Goal: Task Accomplishment & Management: Manage account settings

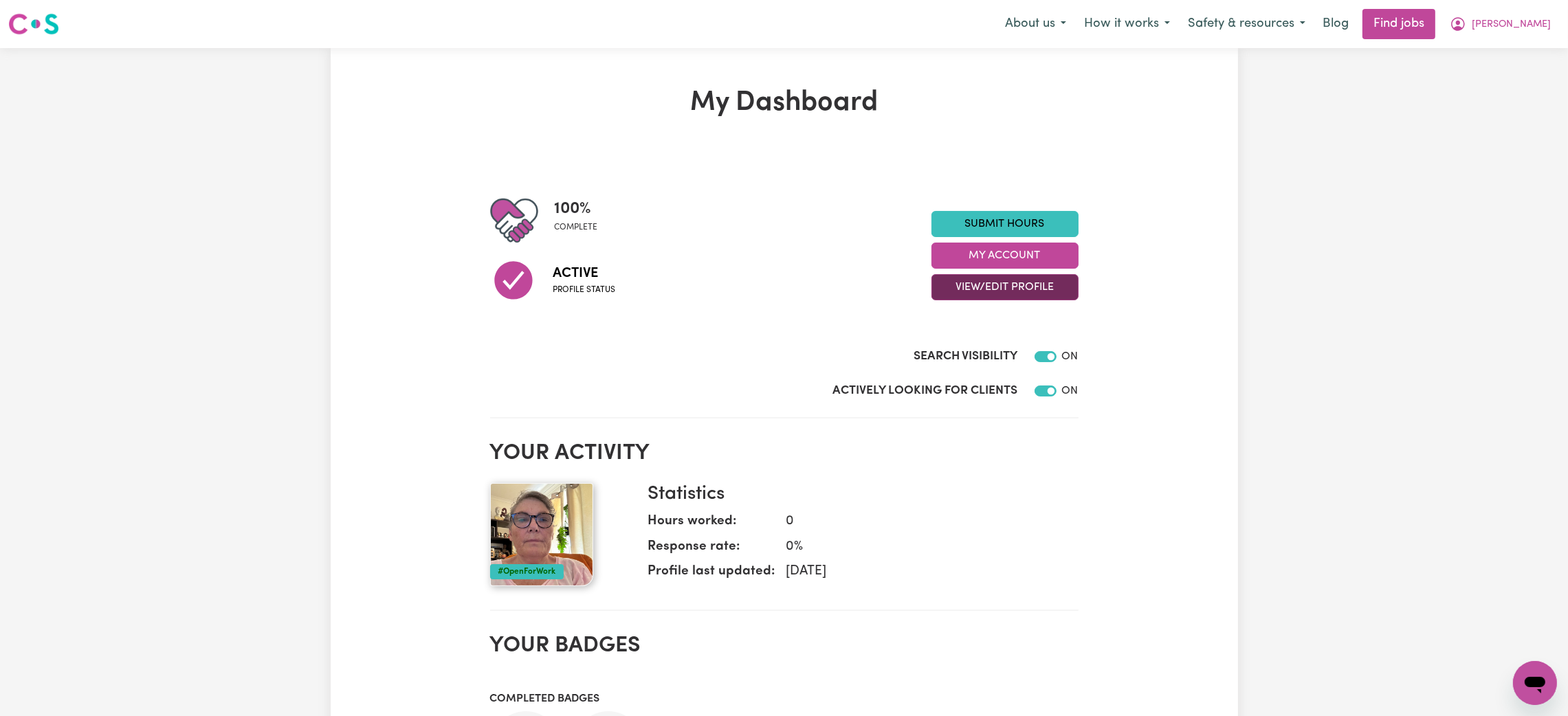
click at [1032, 286] on button "View/Edit Profile" at bounding box center [1005, 287] width 147 height 26
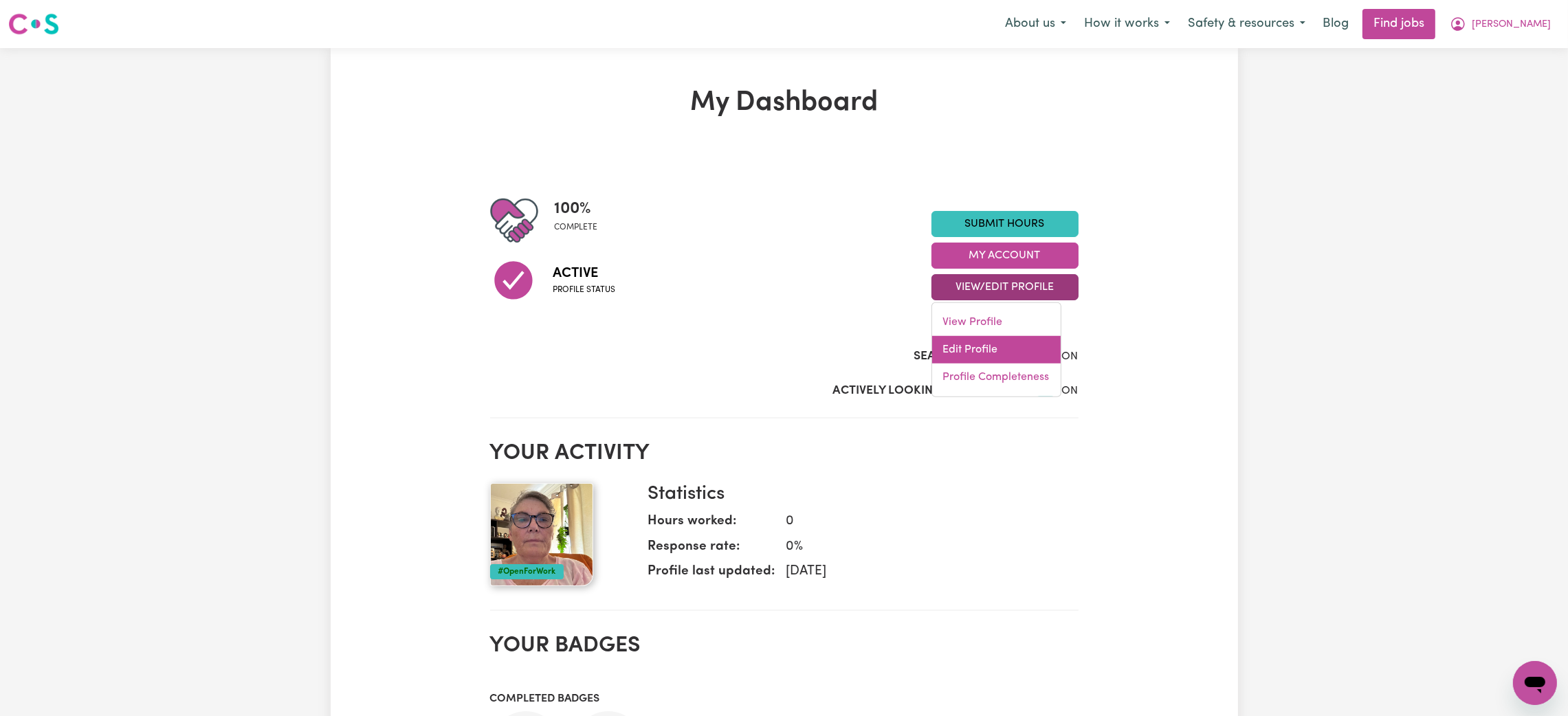
click at [999, 345] on link "Edit Profile" at bounding box center [996, 349] width 129 height 27
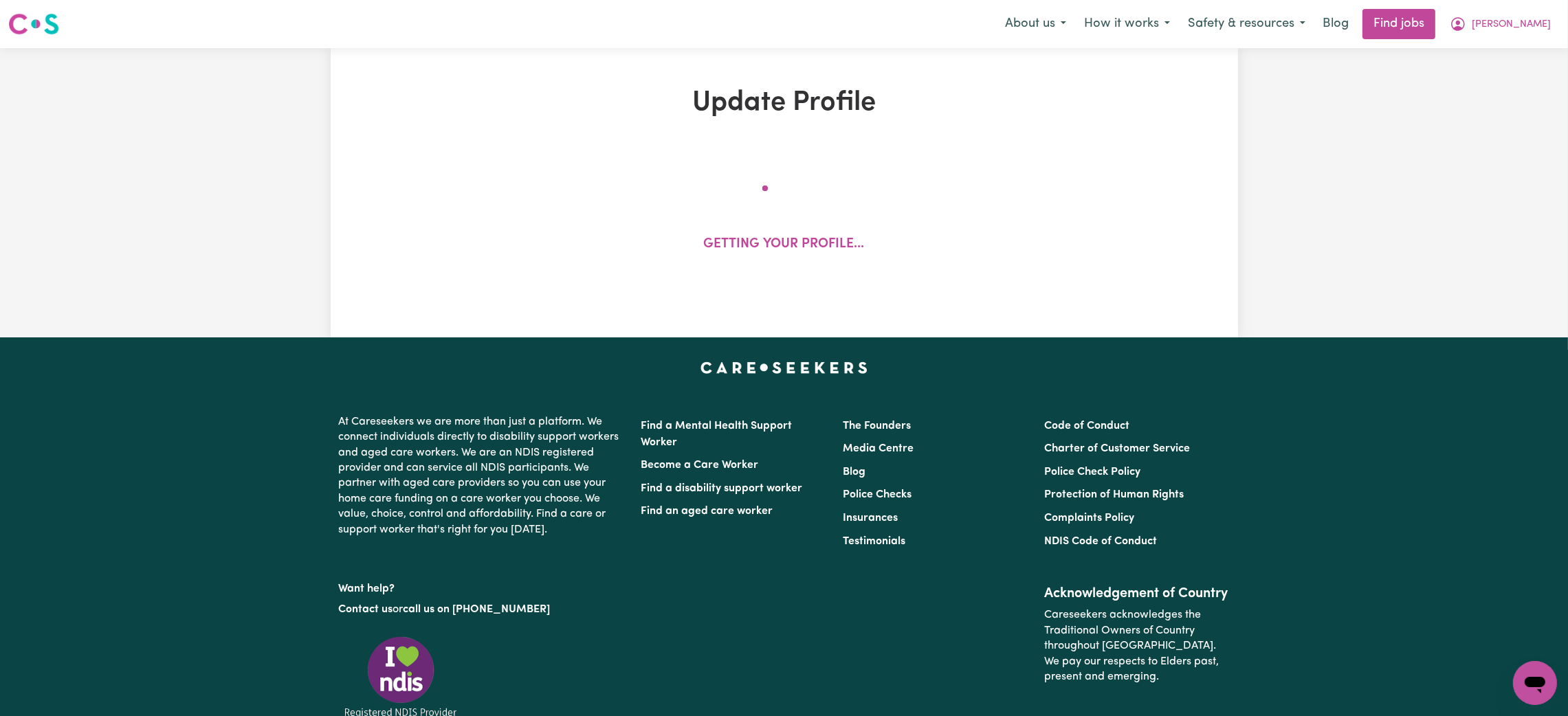
select select "female"
select select "Australian Citizen"
select select "Studying a healthcare related degree or qualification"
select select "40"
select select "45"
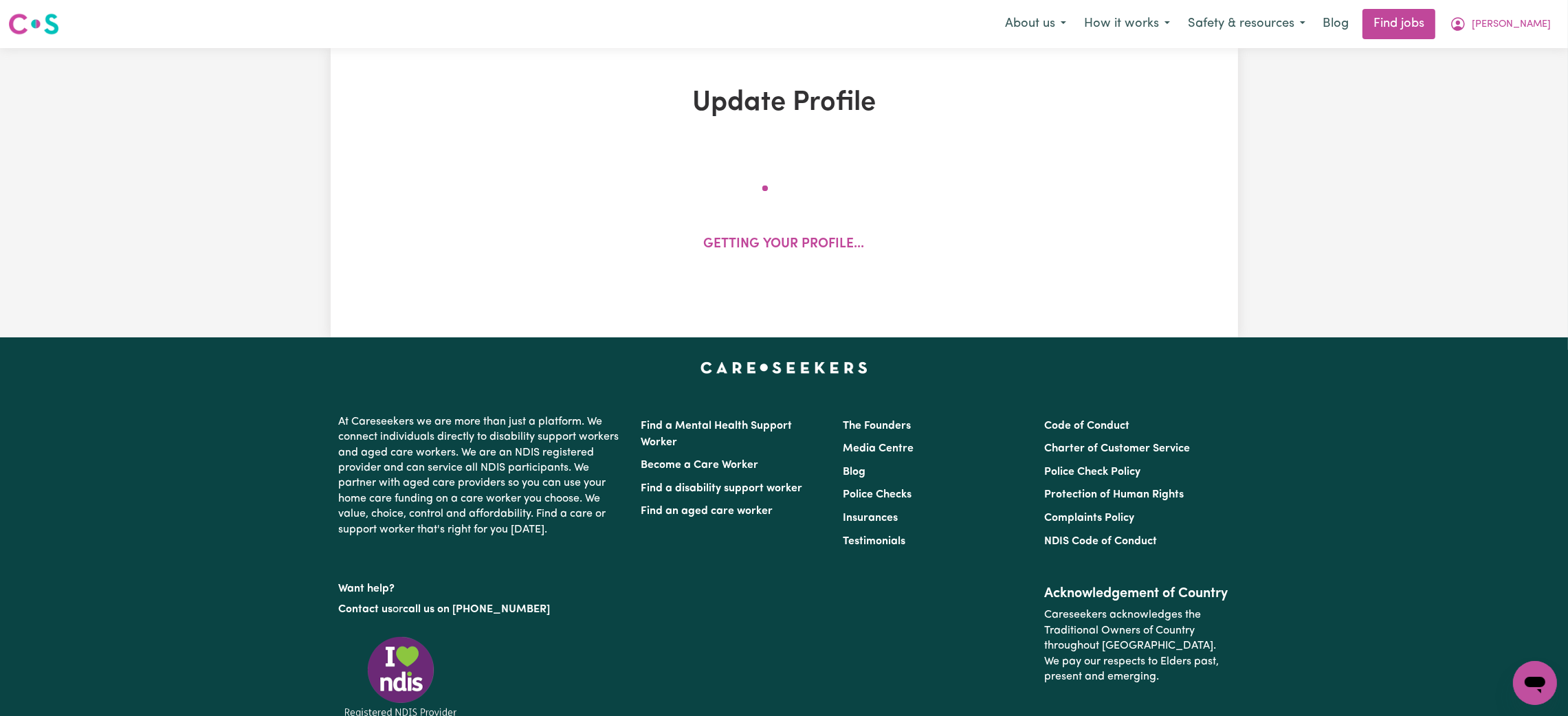
select select "60"
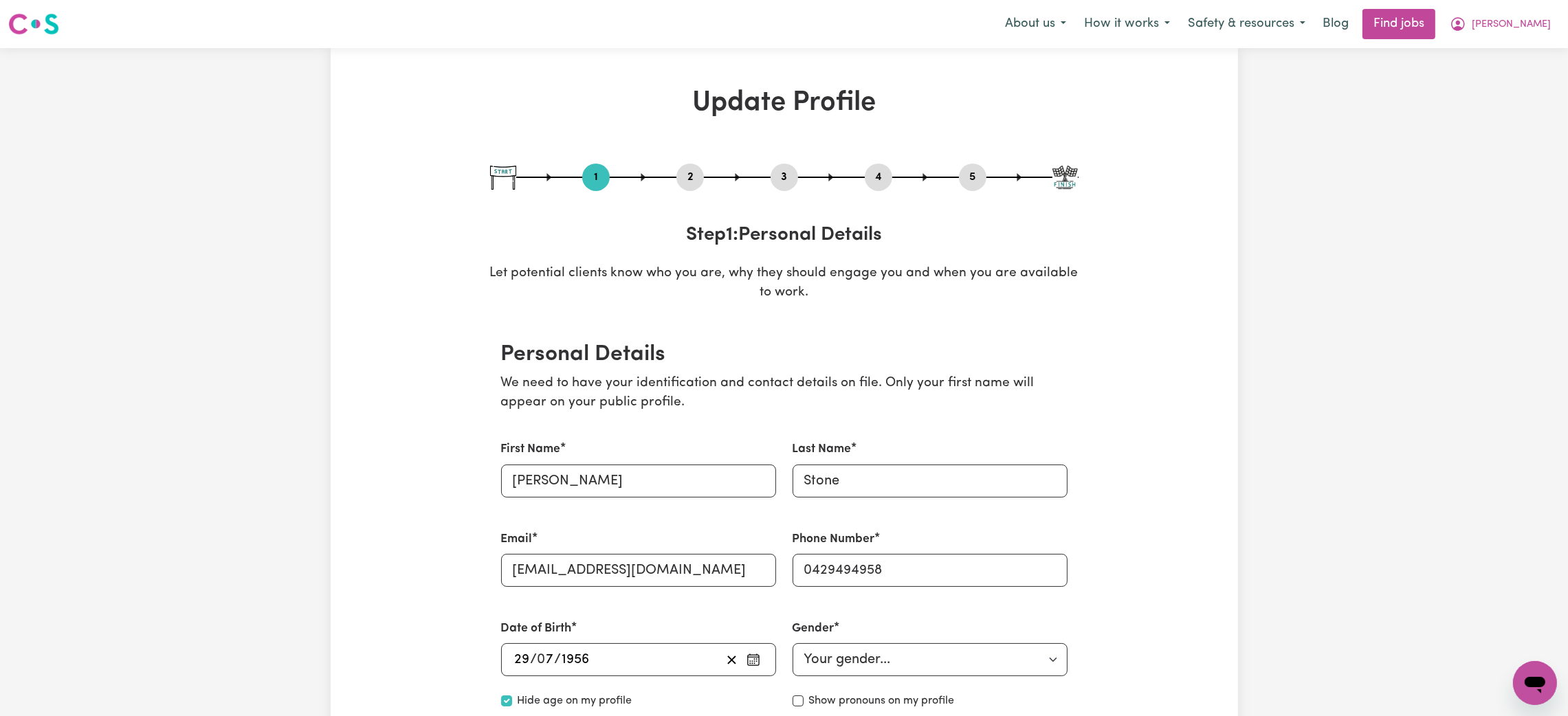
click at [687, 168] on button "2" at bounding box center [690, 177] width 27 height 18
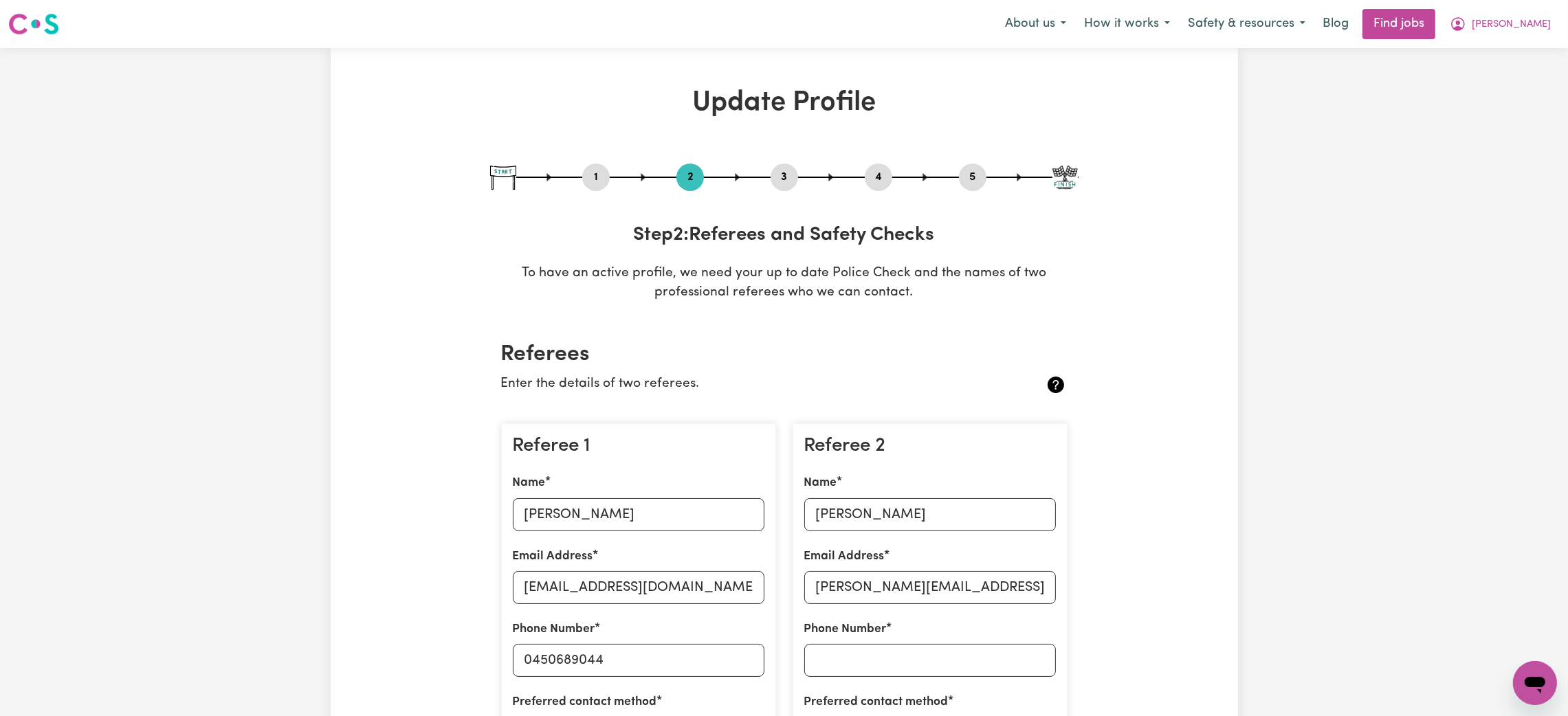
click at [792, 175] on button "3" at bounding box center [784, 177] width 27 height 18
select select "2019"
select select "2017"
select select "2020"
select select "2017"
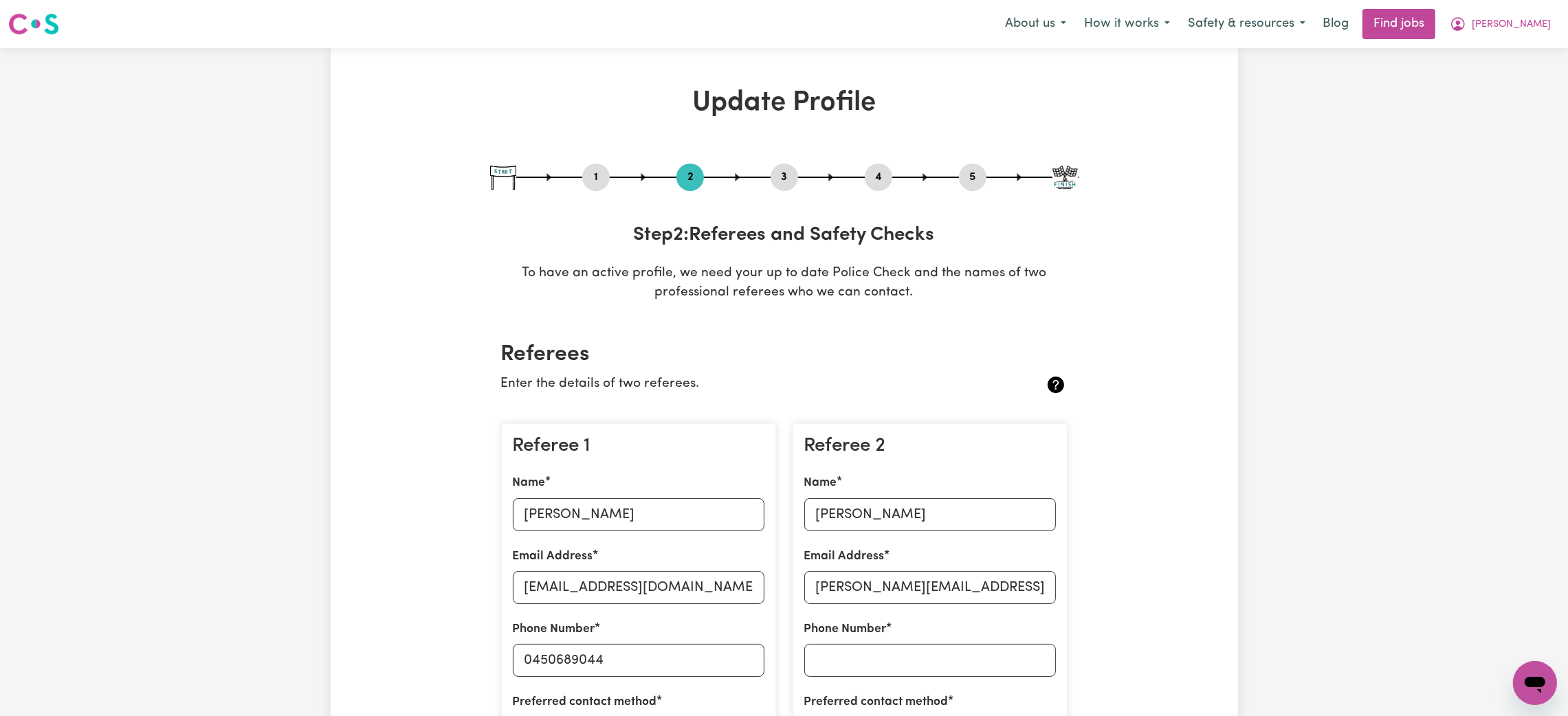
select select "2020"
select select "2010"
select select "2015"
select select "Certificate III (Individual Support)"
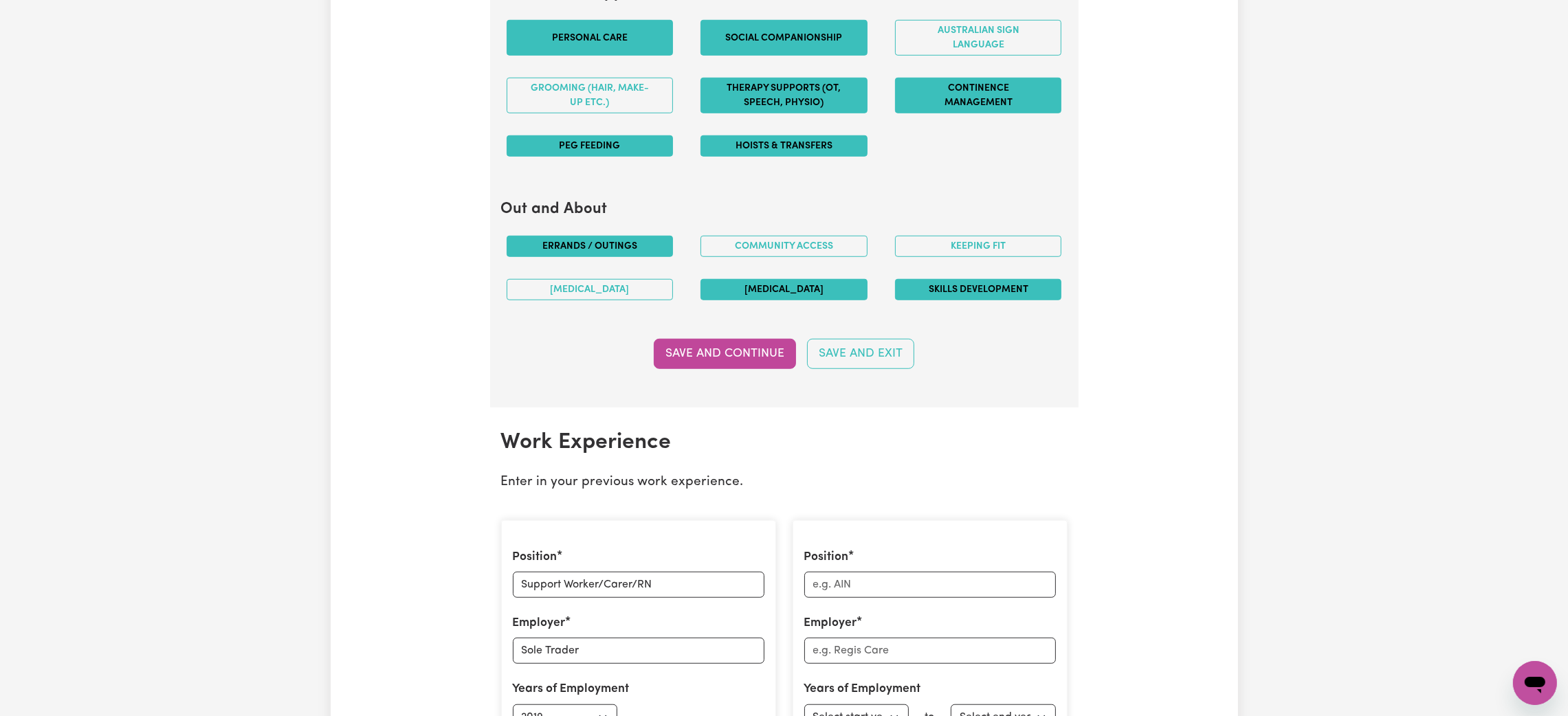
scroll to position [1854, 0]
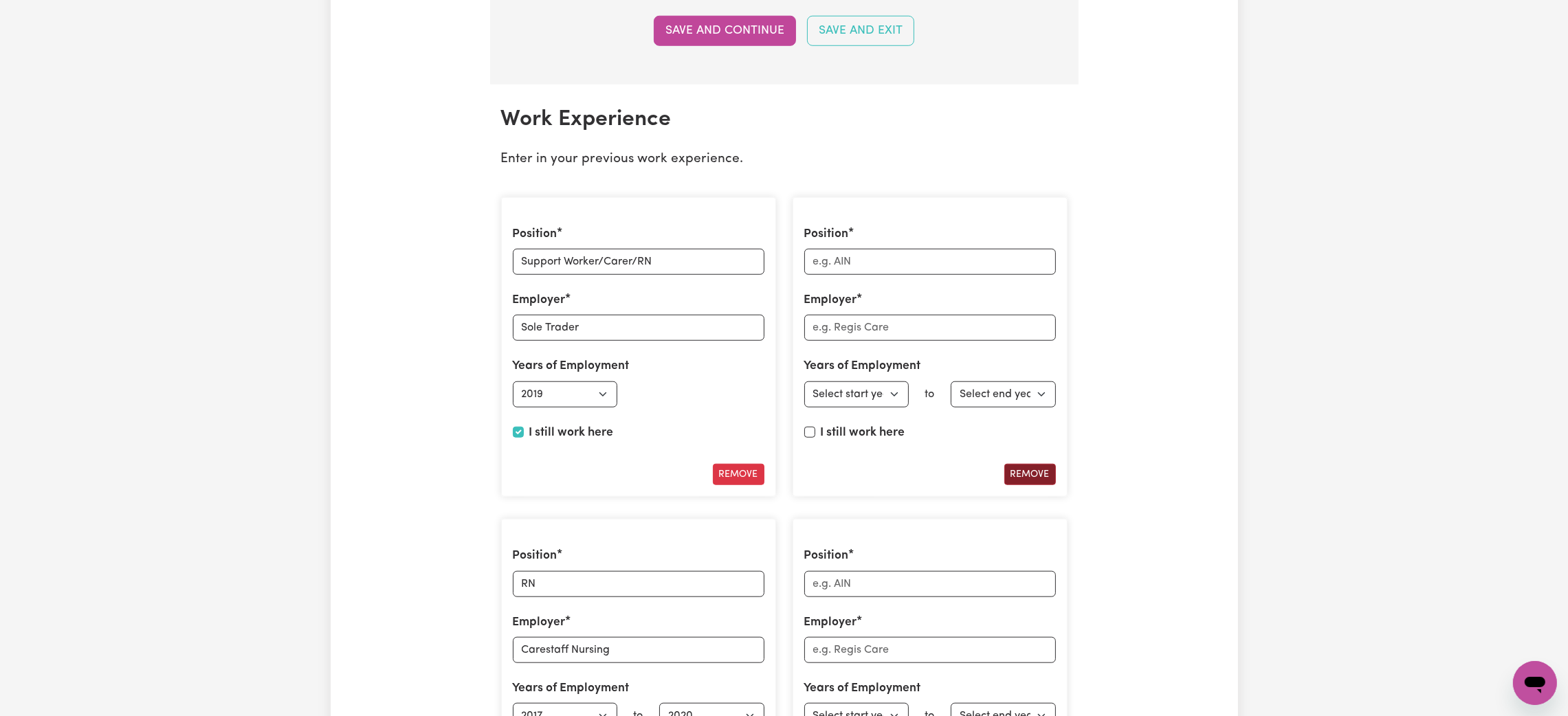
click at [1036, 485] on button "Remove" at bounding box center [1030, 474] width 52 height 22
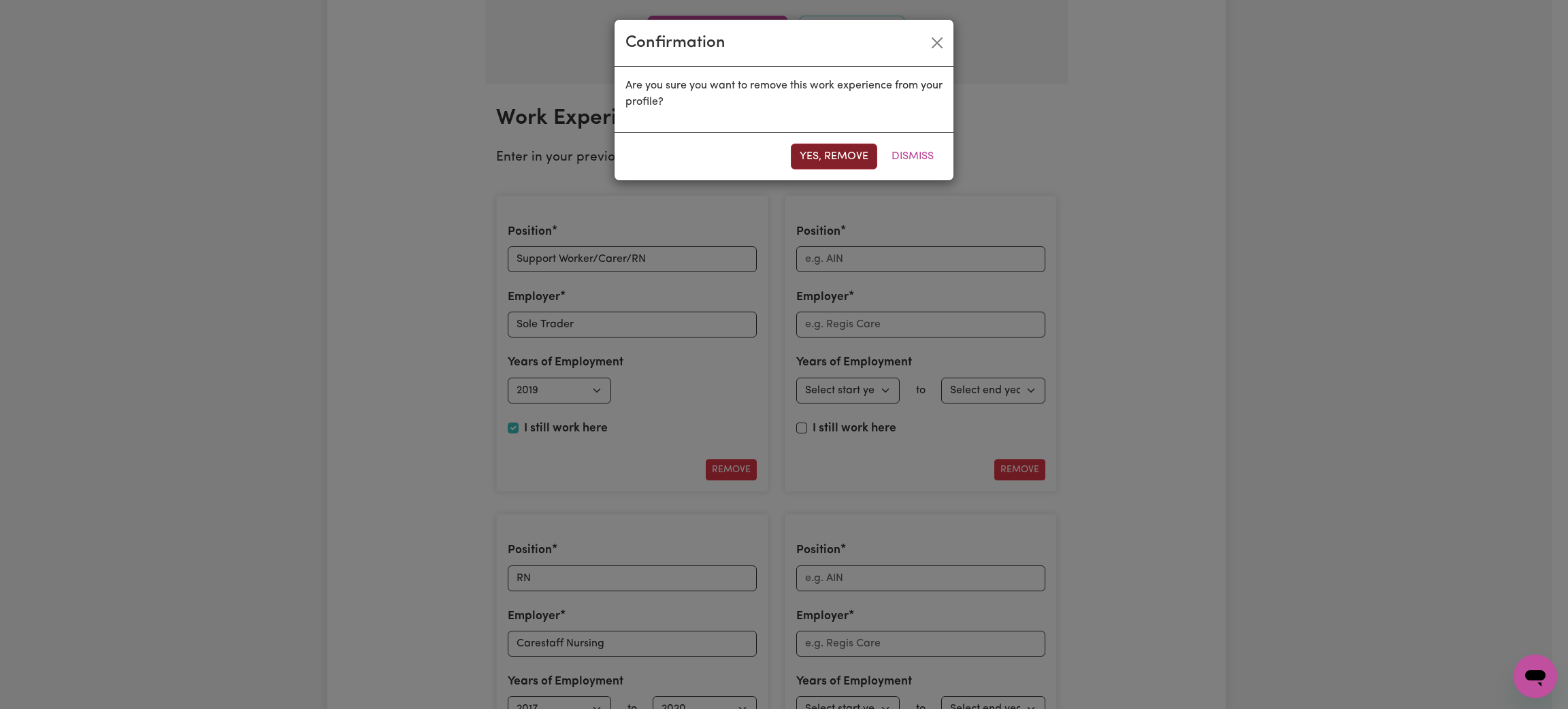
click at [841, 157] on button "Yes, remove" at bounding box center [834, 157] width 87 height 26
type input "RN"
type input "Carestaff Nursing"
select select "2017"
select select "2020"
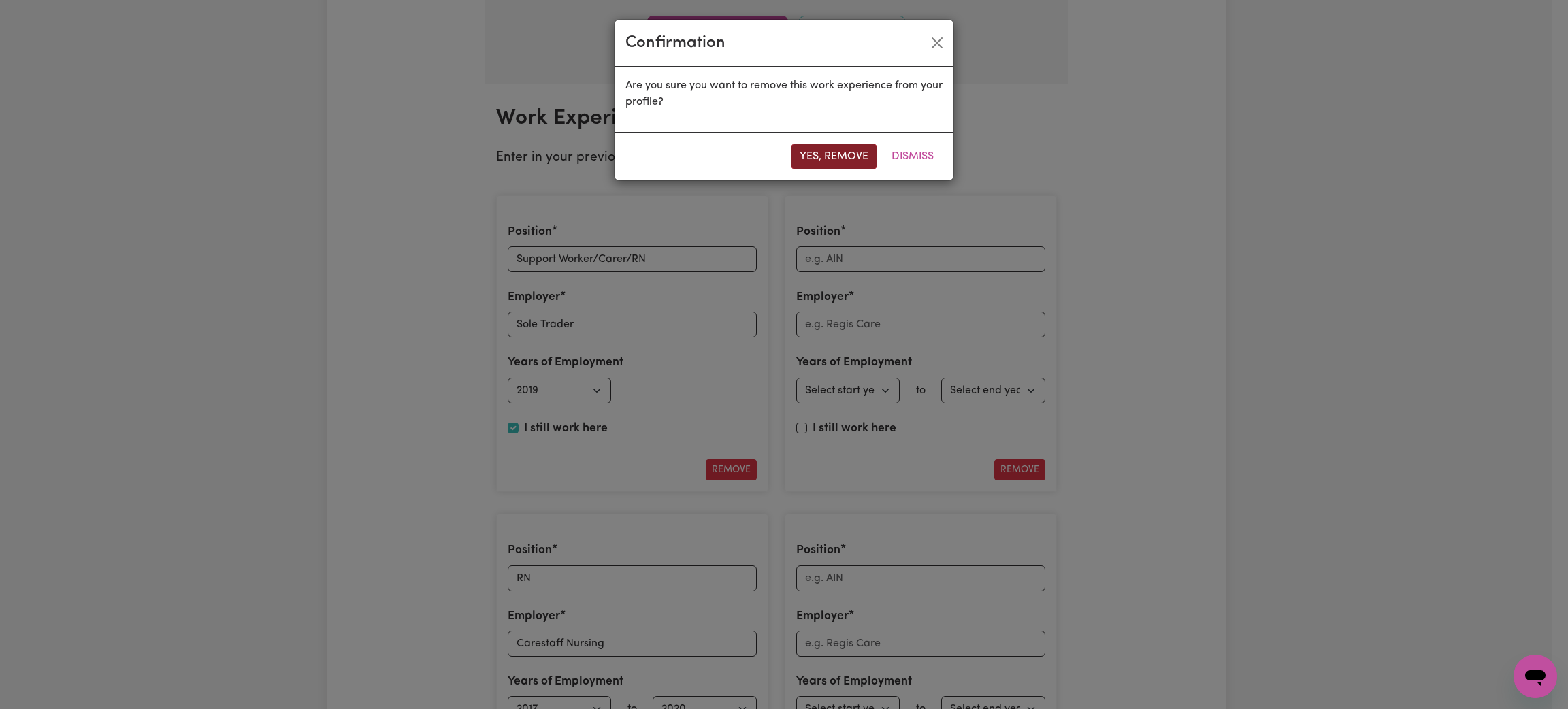
select select
type input "RN Community Nursing"
type input "Electus Recruitment Agency"
select select "2017"
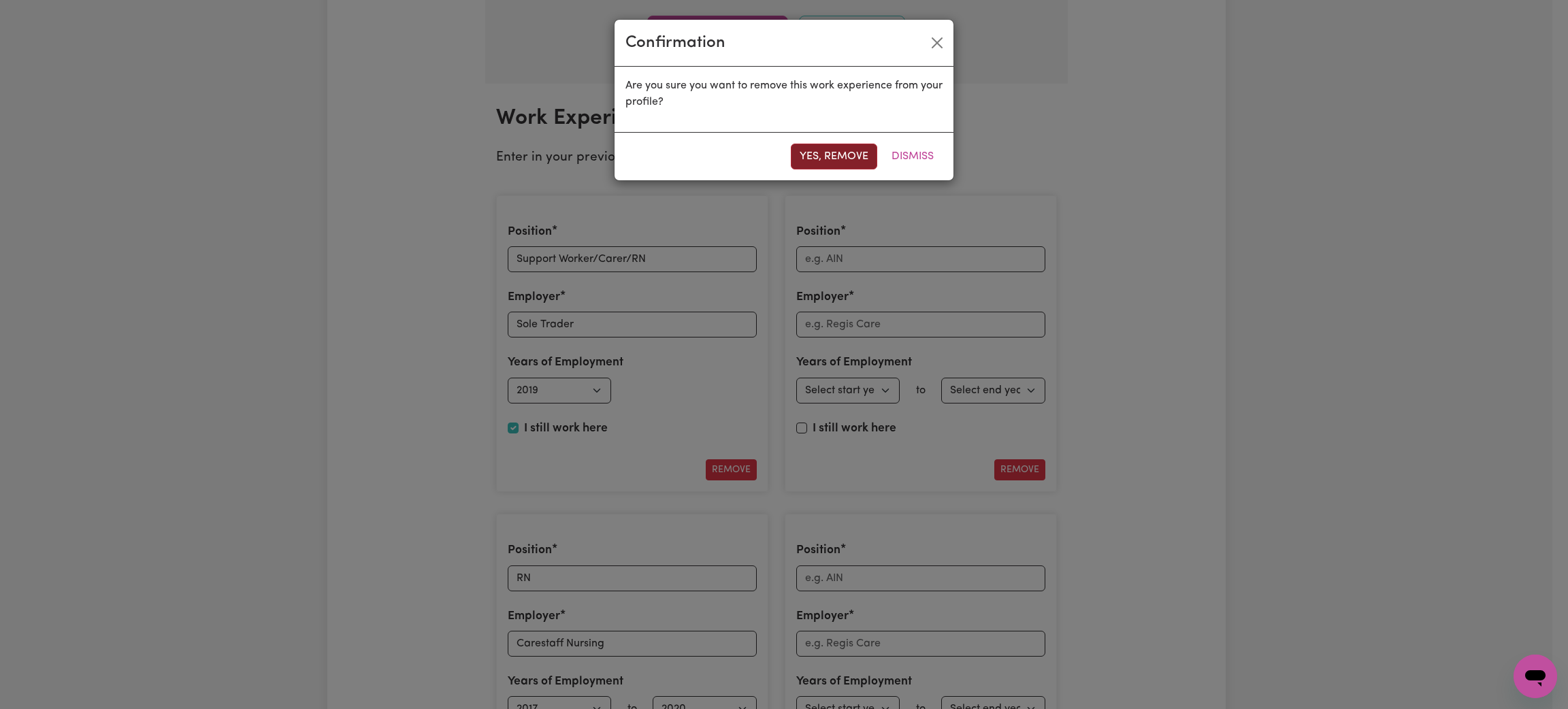
select select "2020"
type input "RN/Midwife"
type input "Rural & Remote Agency Nursing"
select select "2010"
select select "2015"
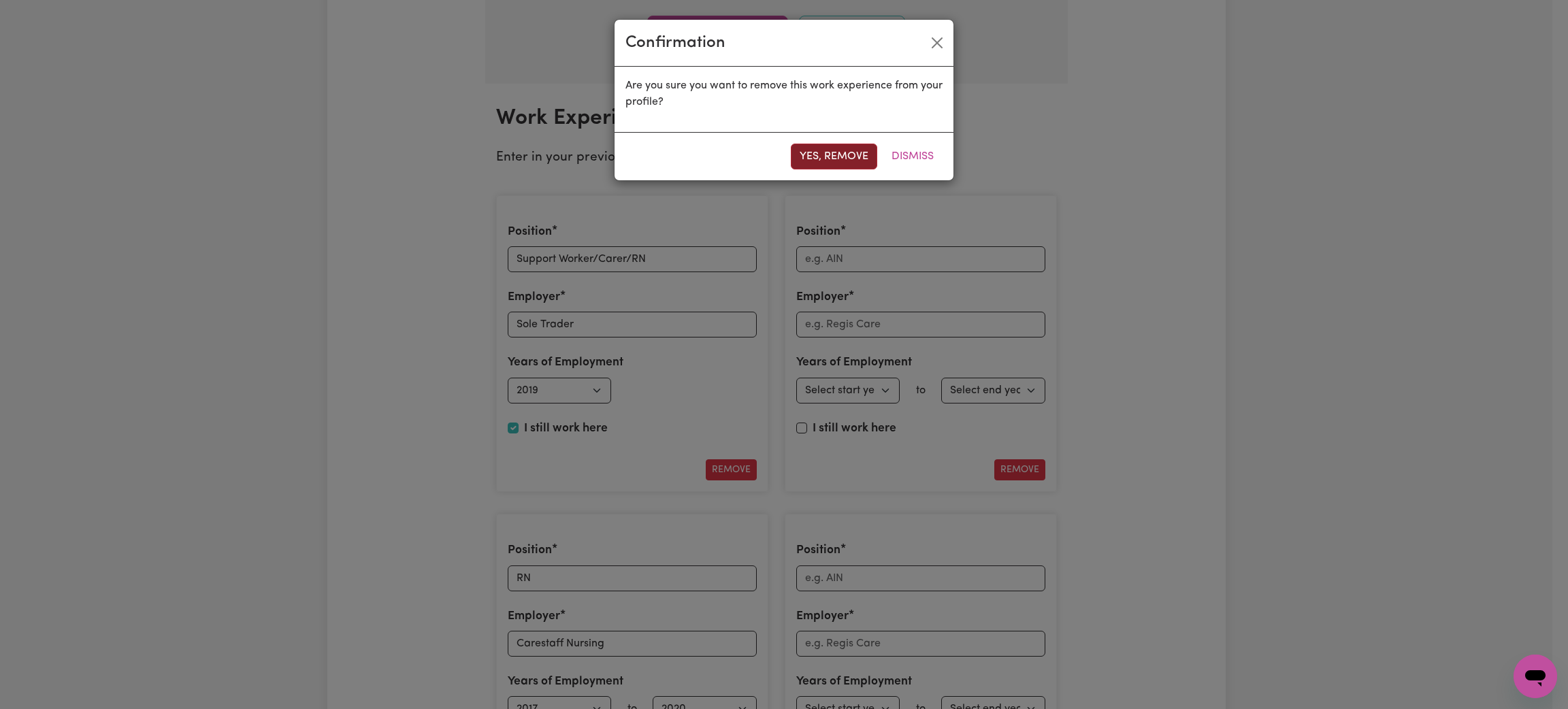
select select
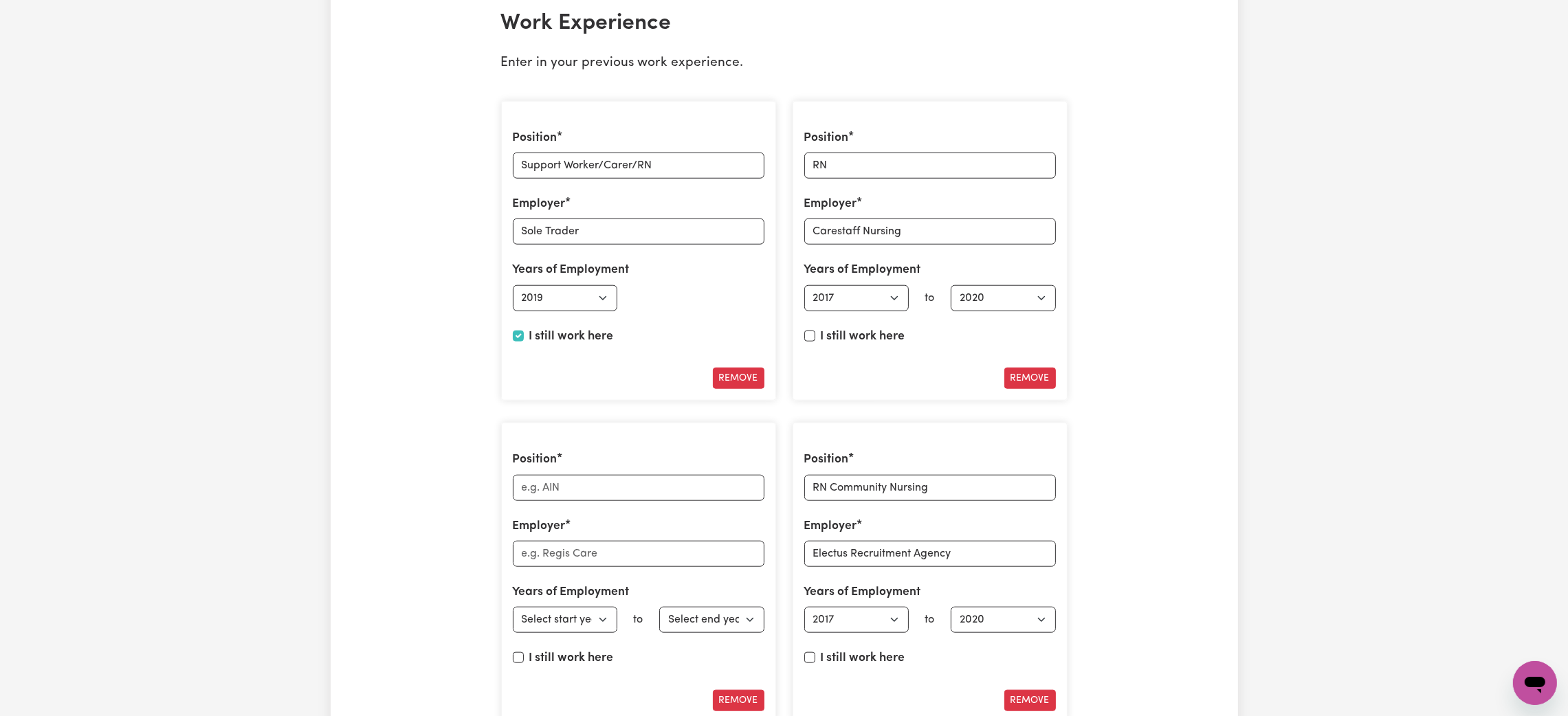
scroll to position [2060, 0]
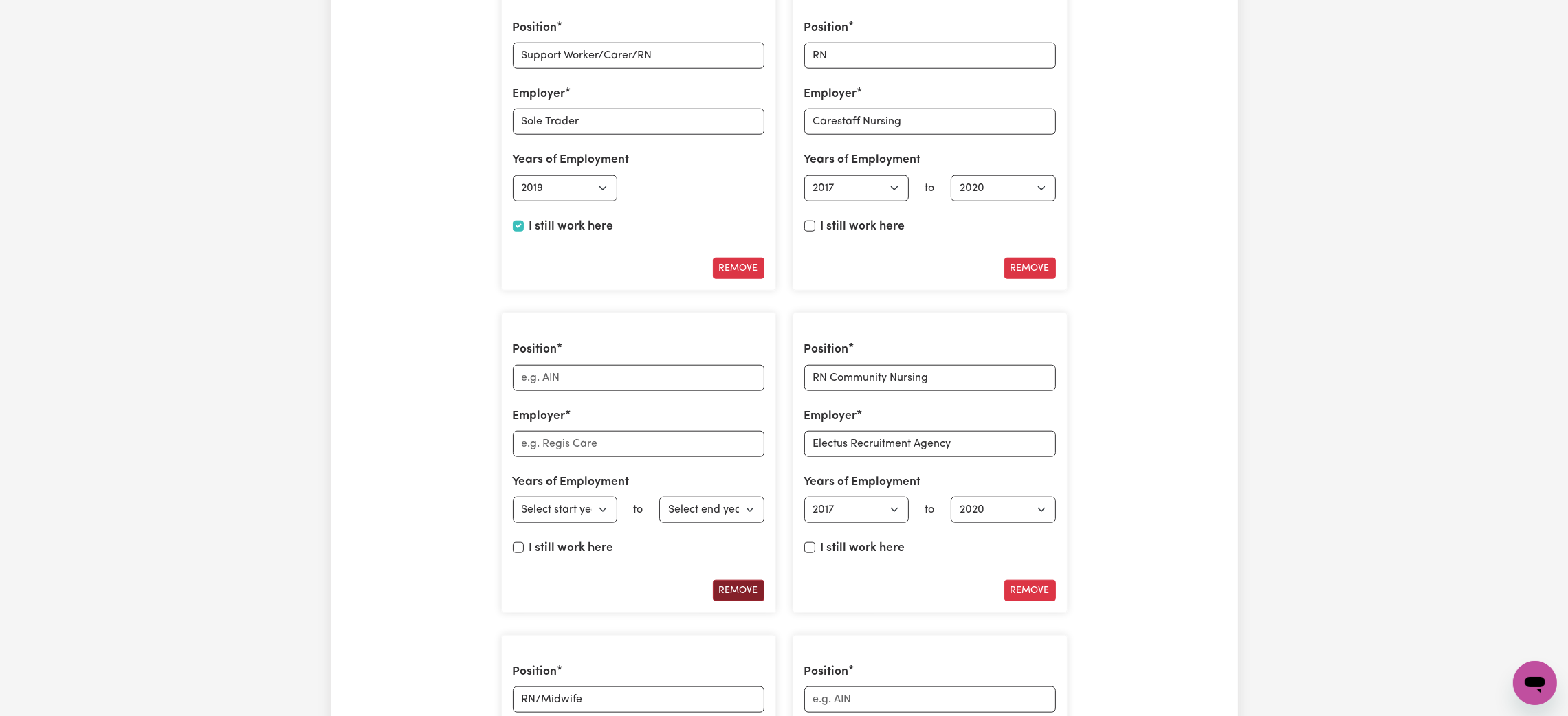
click at [744, 593] on button "Remove" at bounding box center [738, 590] width 52 height 22
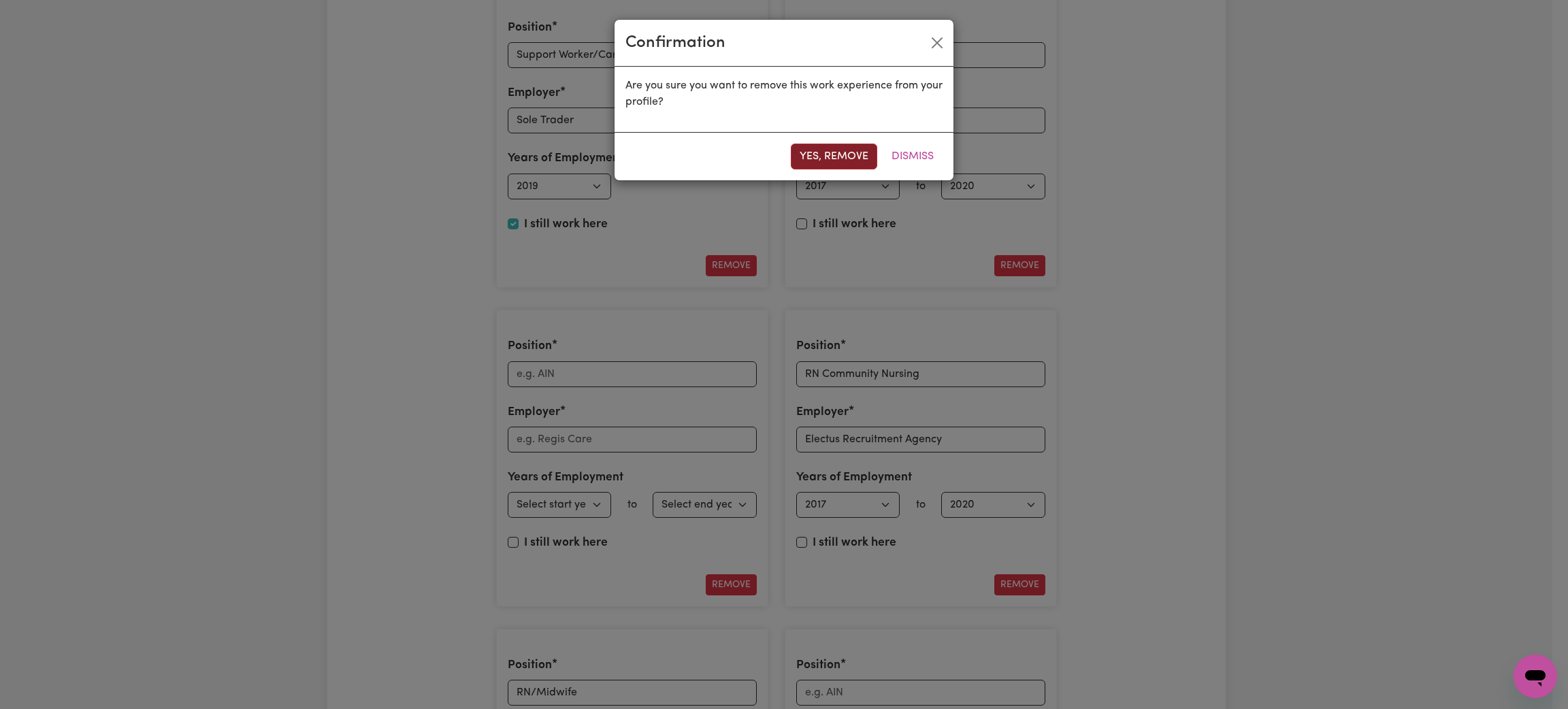
click at [819, 149] on button "Yes, remove" at bounding box center [834, 157] width 87 height 26
type input "RN Community Nursing"
type input "Electus Recruitment Agency"
select select "2017"
select select "2020"
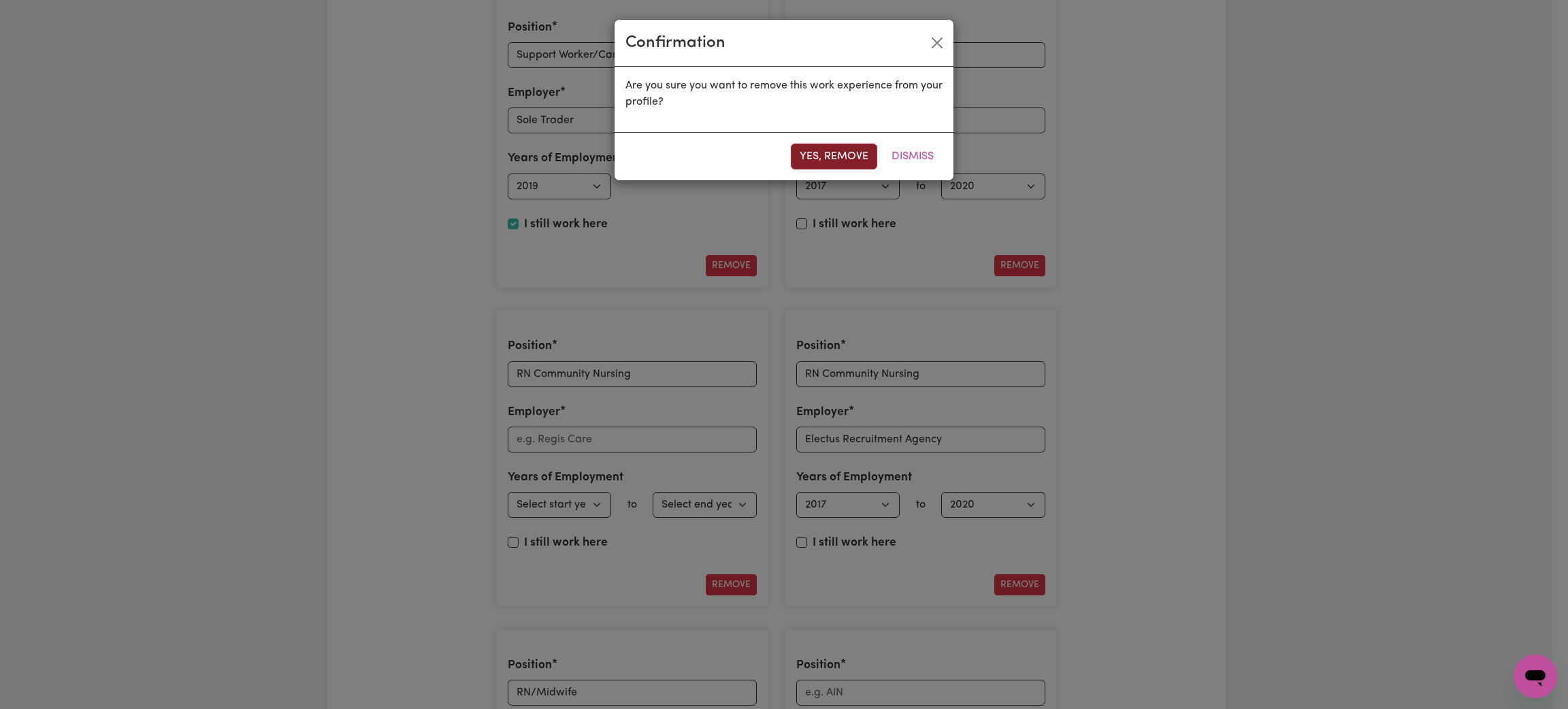
type input "RN/Midwife"
type input "Rural & Remote Agency Nursing"
select select "2010"
select select "2015"
select select
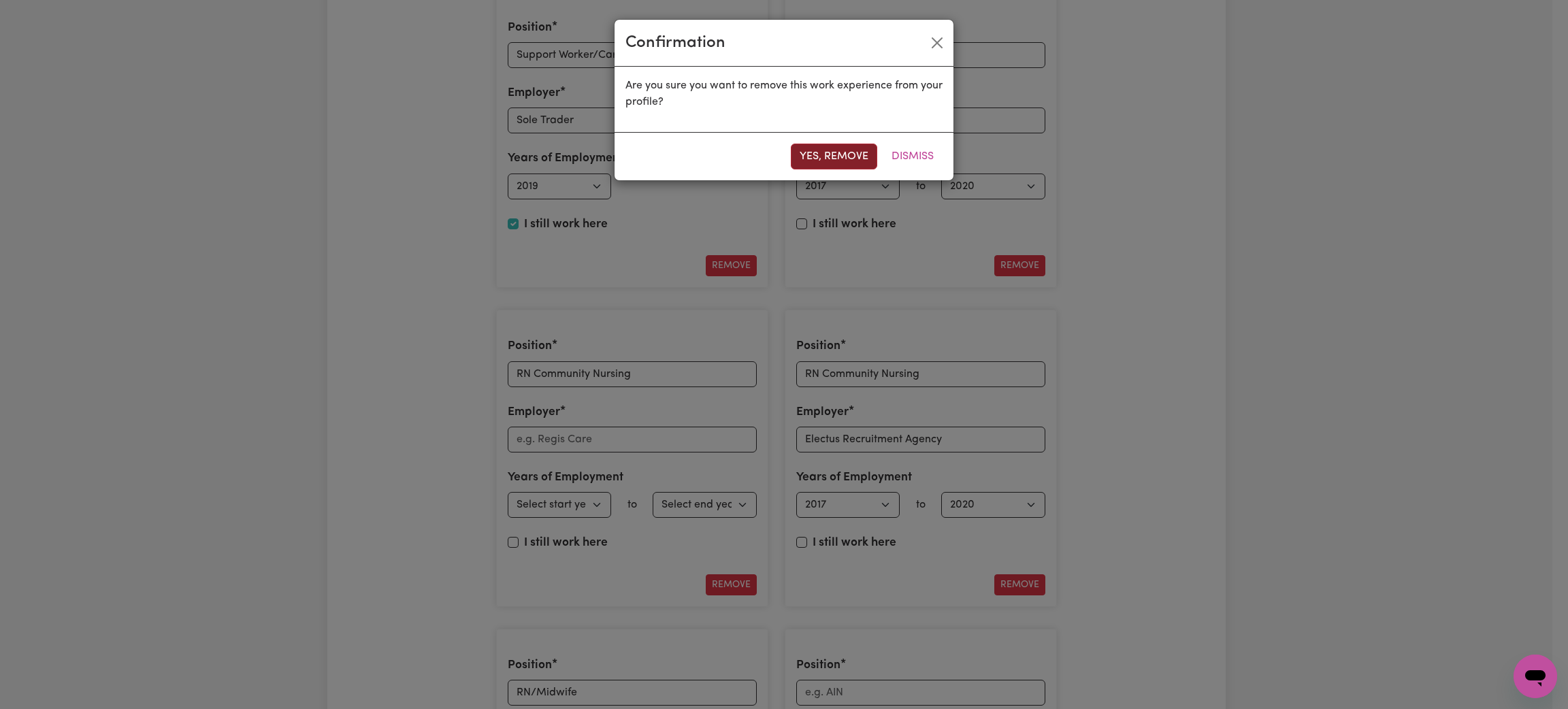
select select
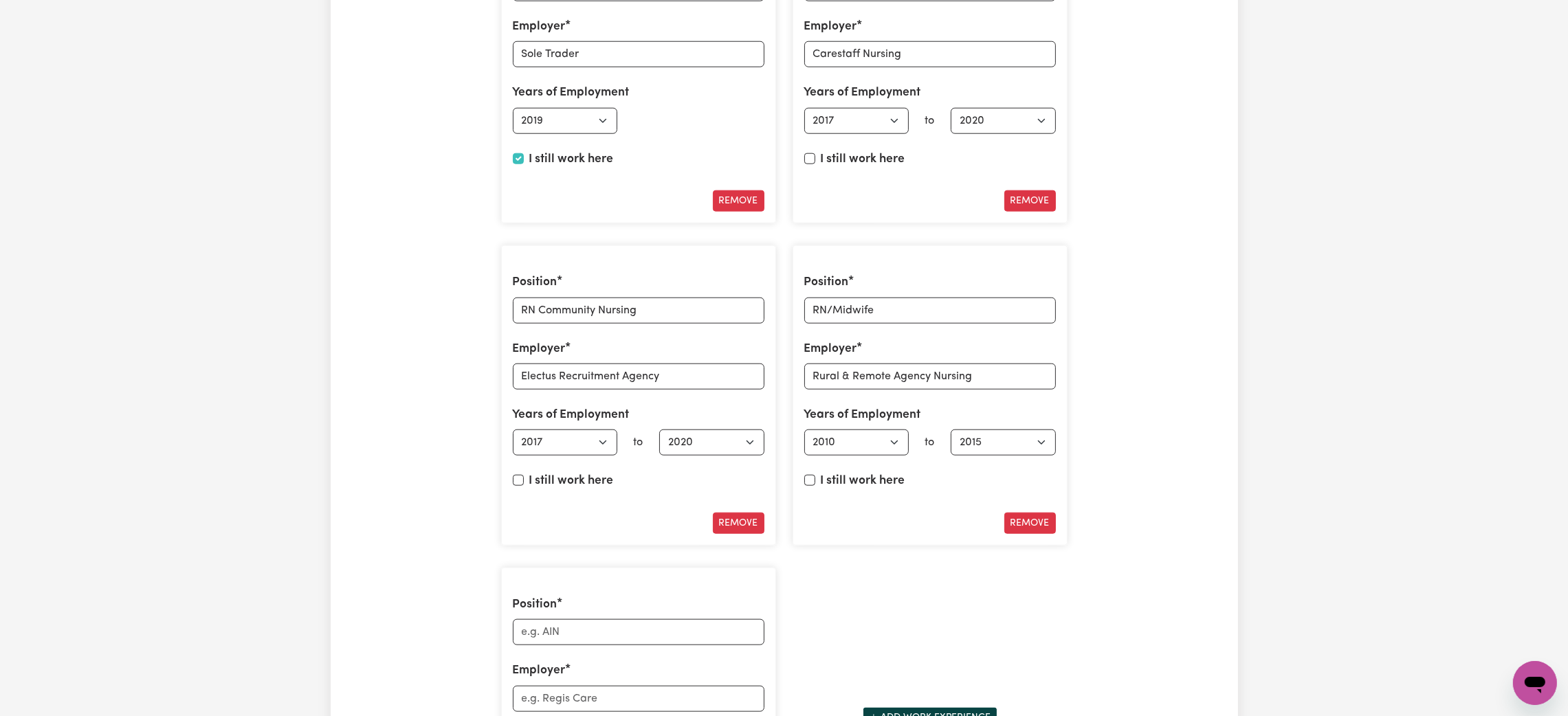
scroll to position [2267, 0]
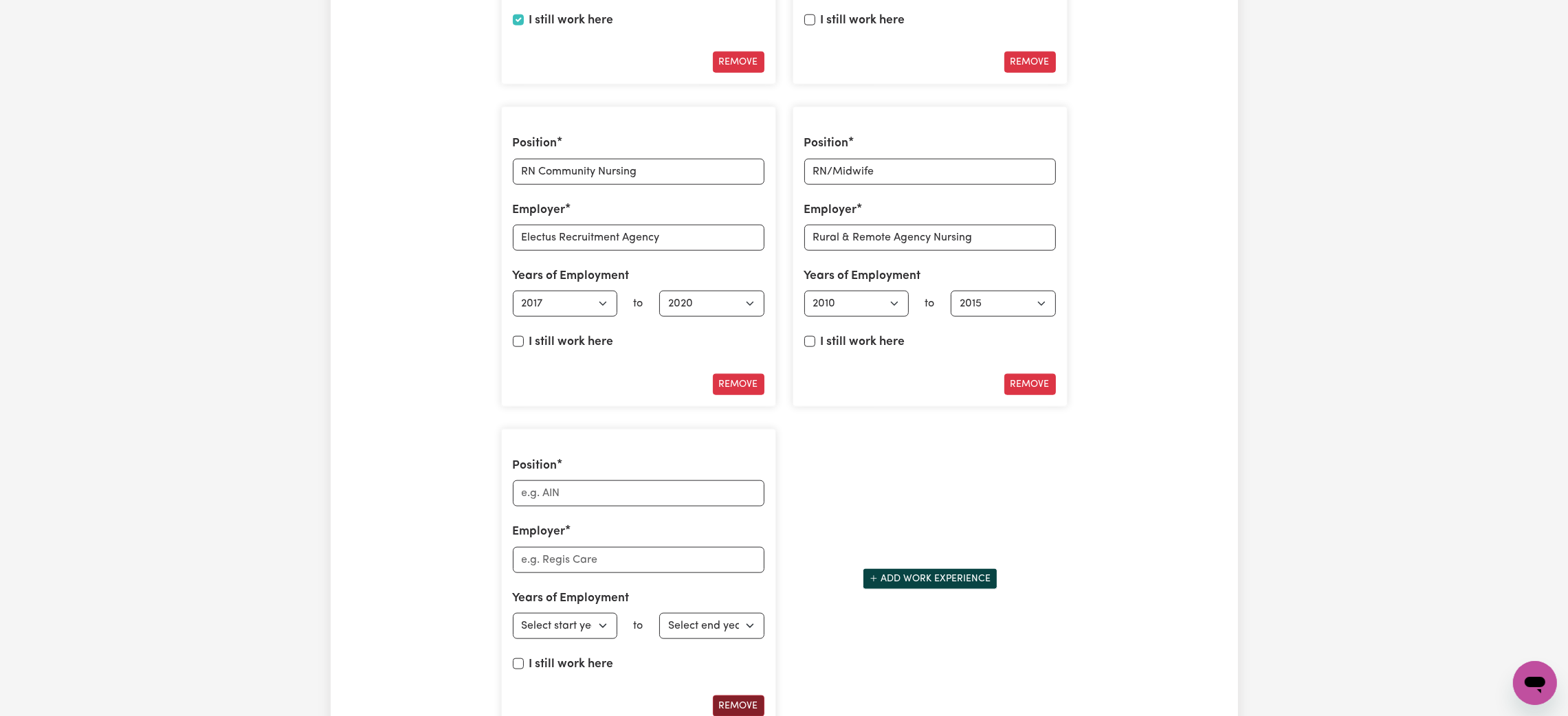
click at [748, 705] on button "Remove" at bounding box center [738, 706] width 52 height 22
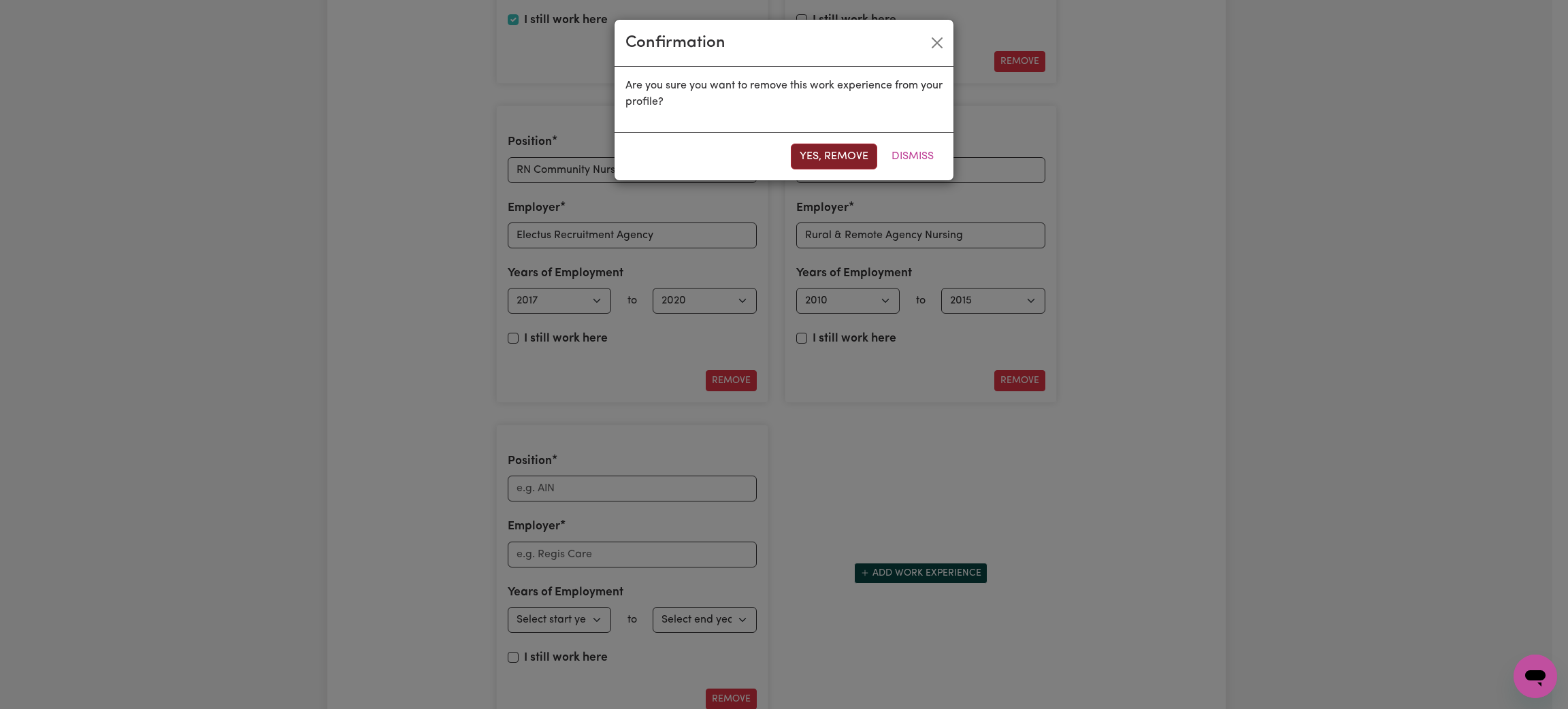
click at [826, 153] on button "Yes, remove" at bounding box center [834, 157] width 87 height 26
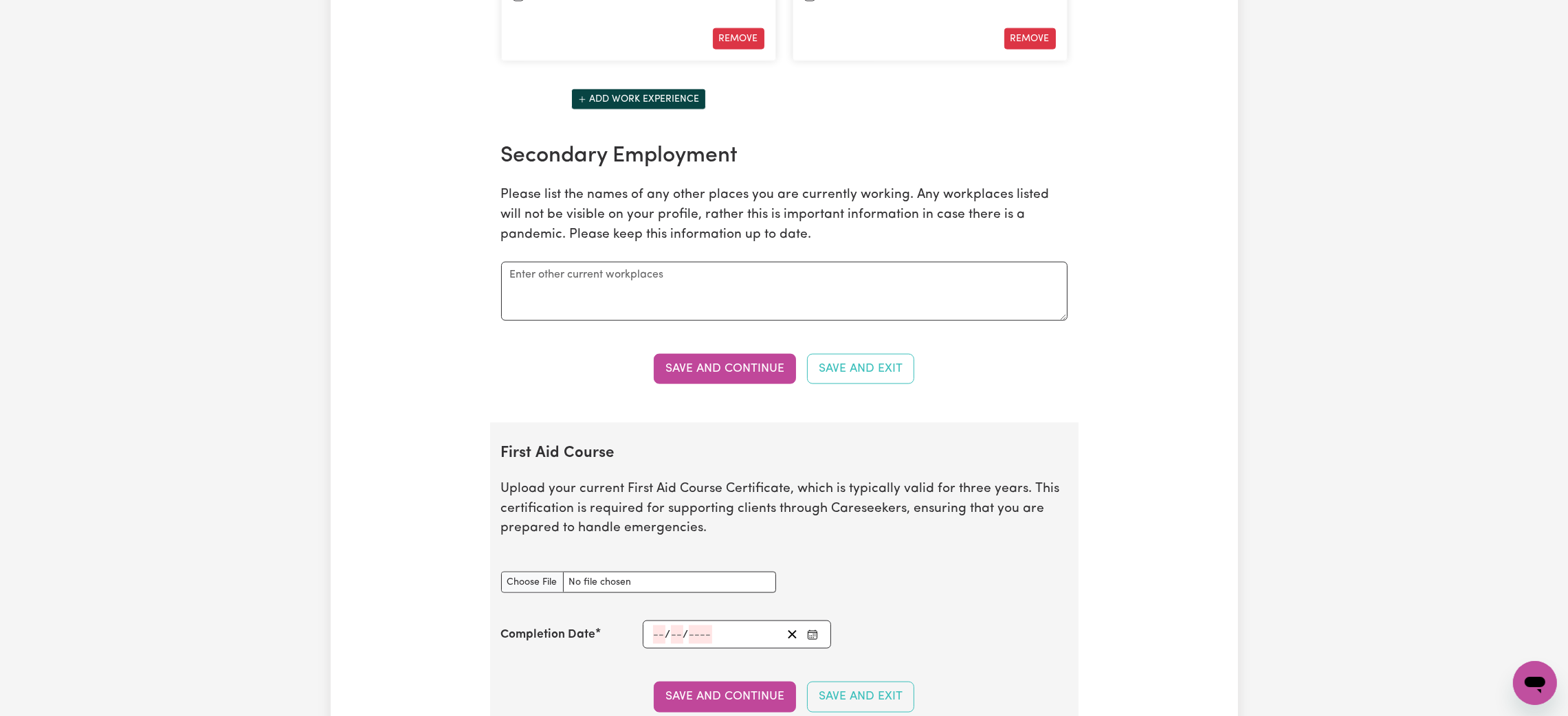
scroll to position [2576, 0]
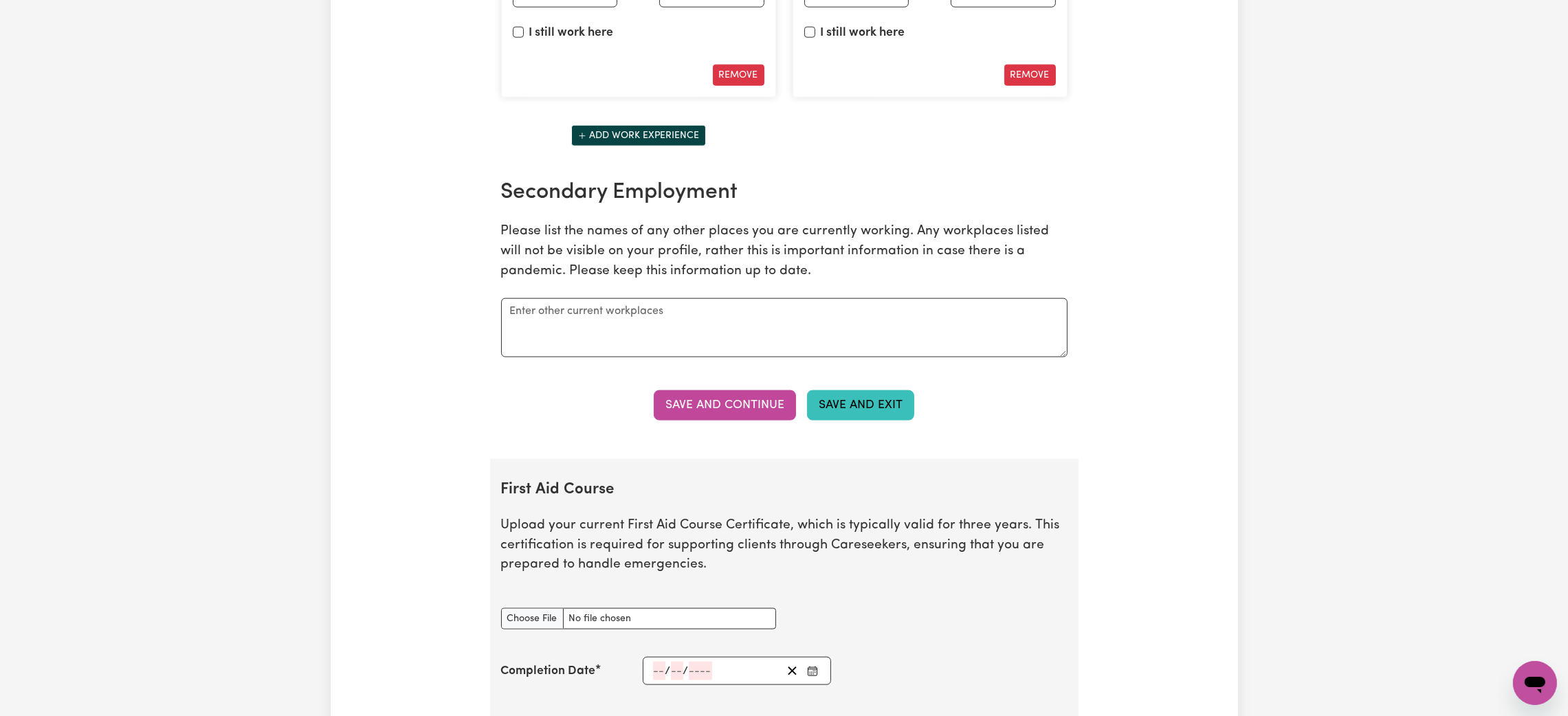
click at [838, 414] on button "Save and Exit" at bounding box center [860, 406] width 107 height 30
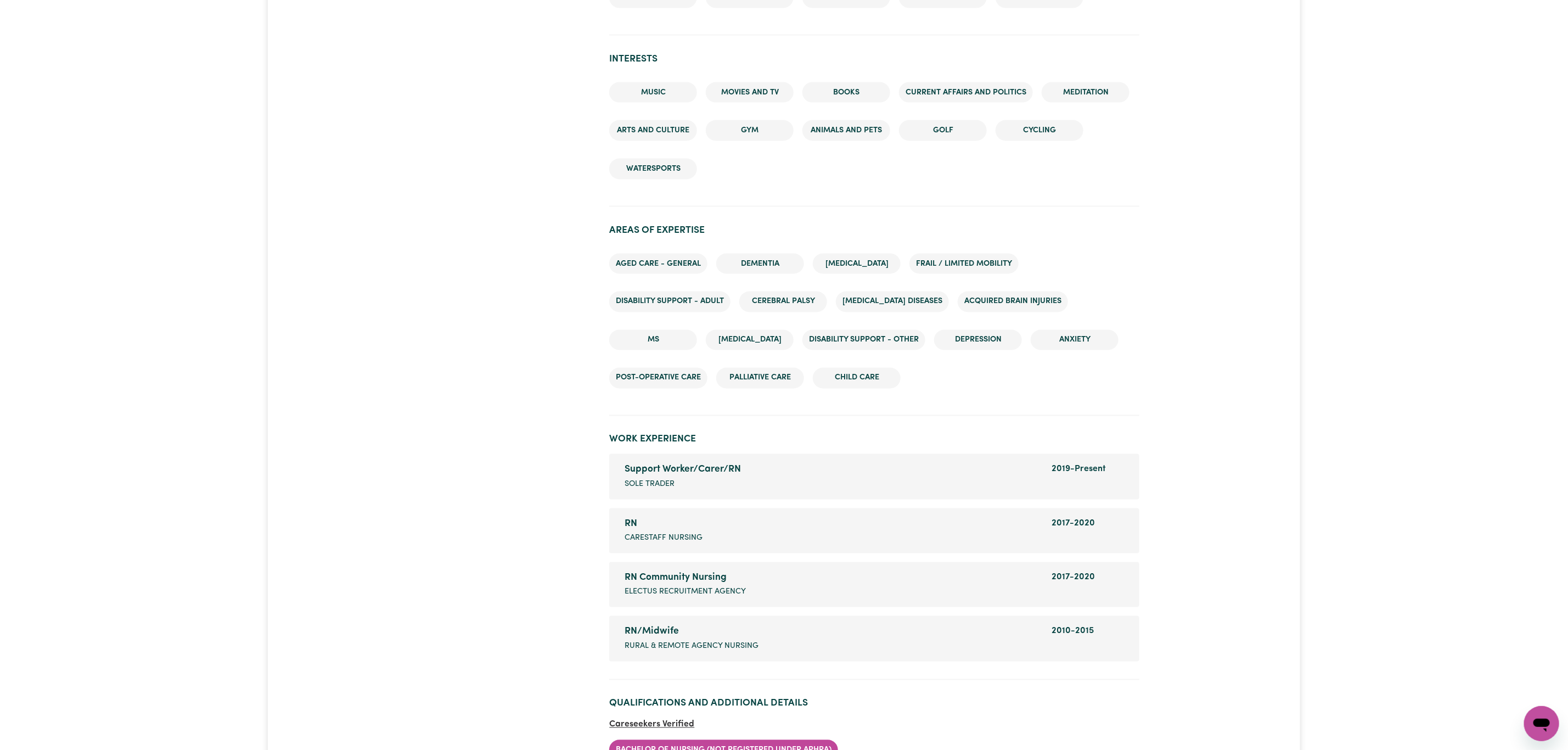
scroll to position [1235, 0]
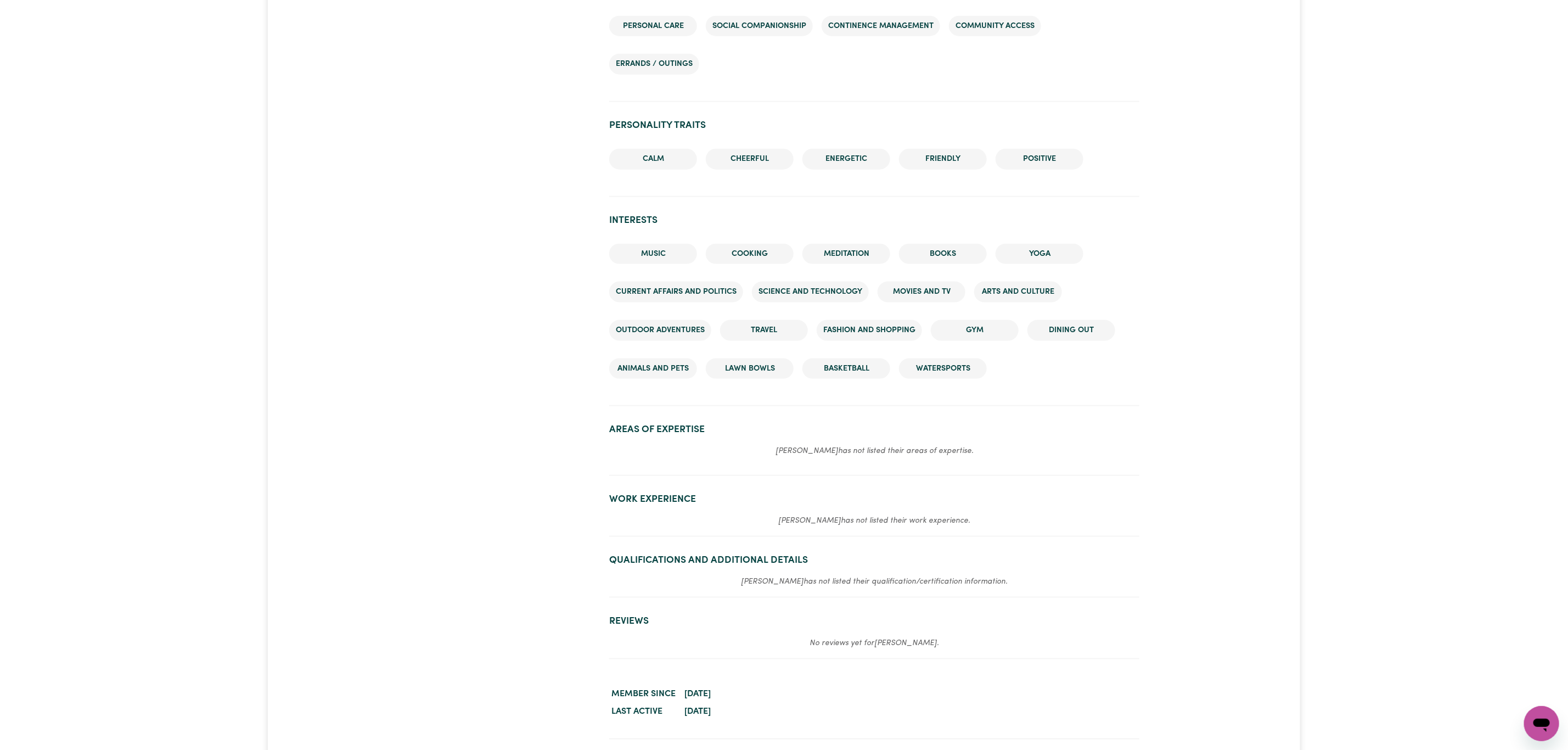
scroll to position [906, 0]
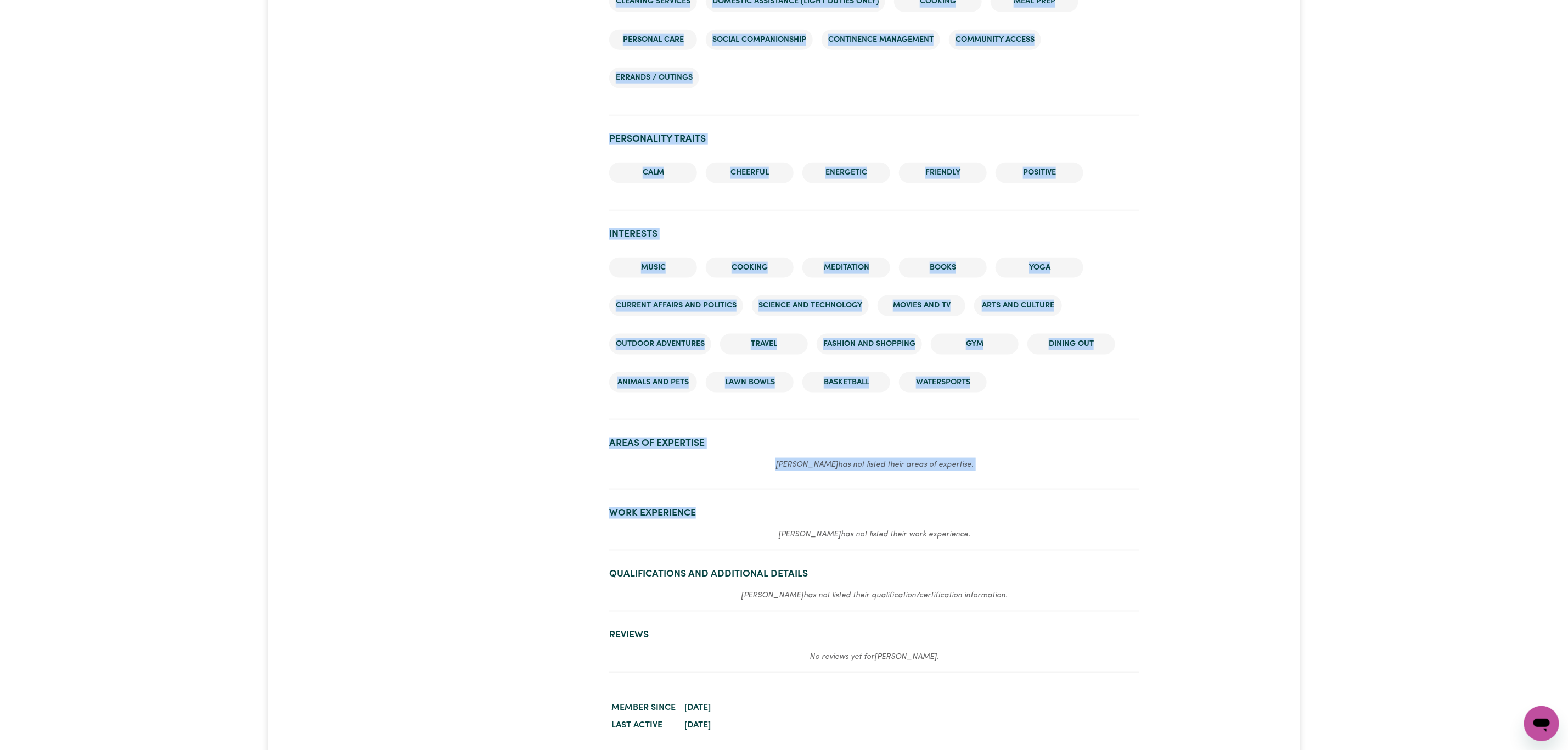
drag, startPoint x: 698, startPoint y: 510, endPoint x: 568, endPoint y: 496, distance: 130.8
click at [672, 440] on h2 "Areas of Expertise" at bounding box center [874, 443] width 530 height 11
drag, startPoint x: 608, startPoint y: 443, endPoint x: 824, endPoint y: 561, distance: 246.1
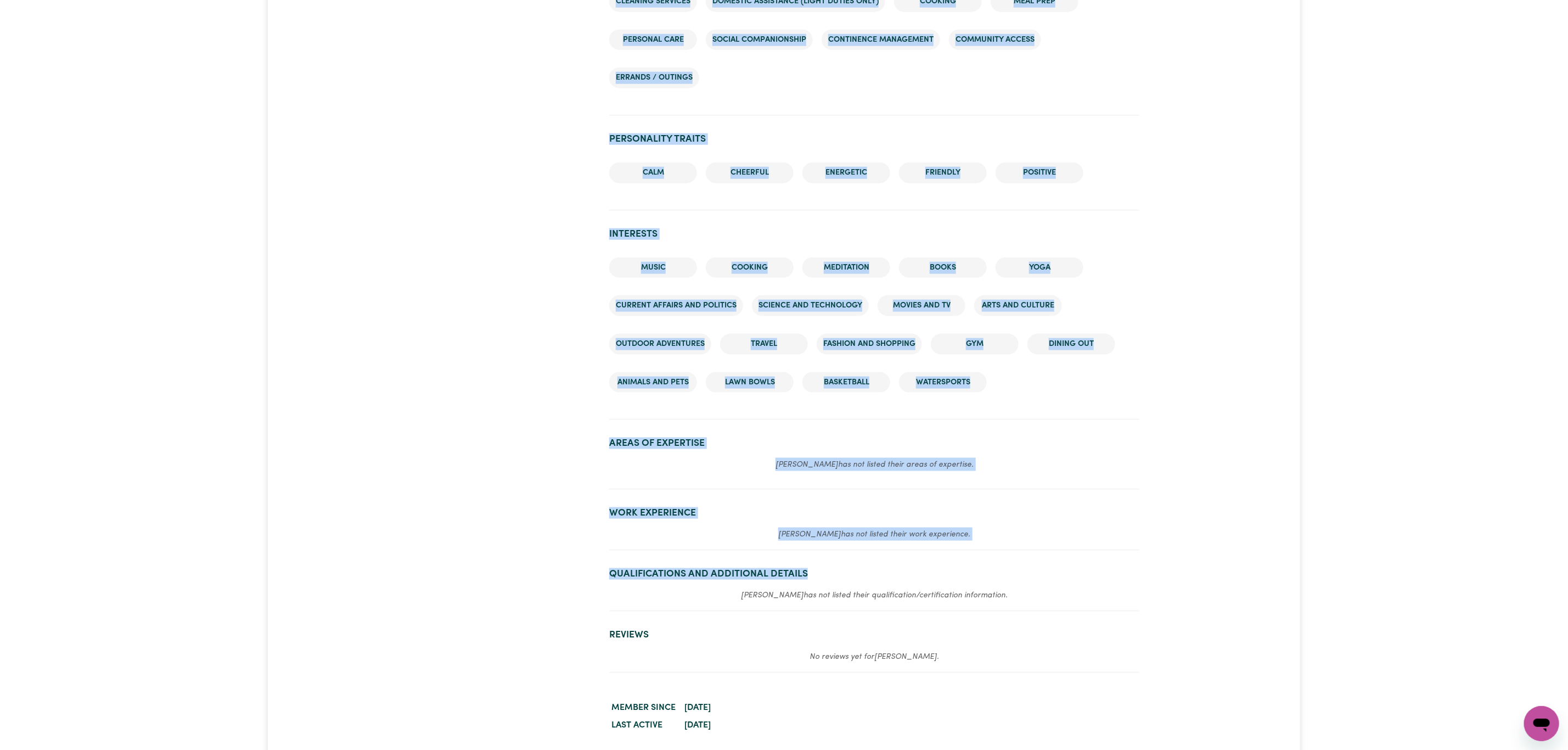
click at [824, 571] on h2 "Qualifications and Additional Details" at bounding box center [874, 573] width 530 height 11
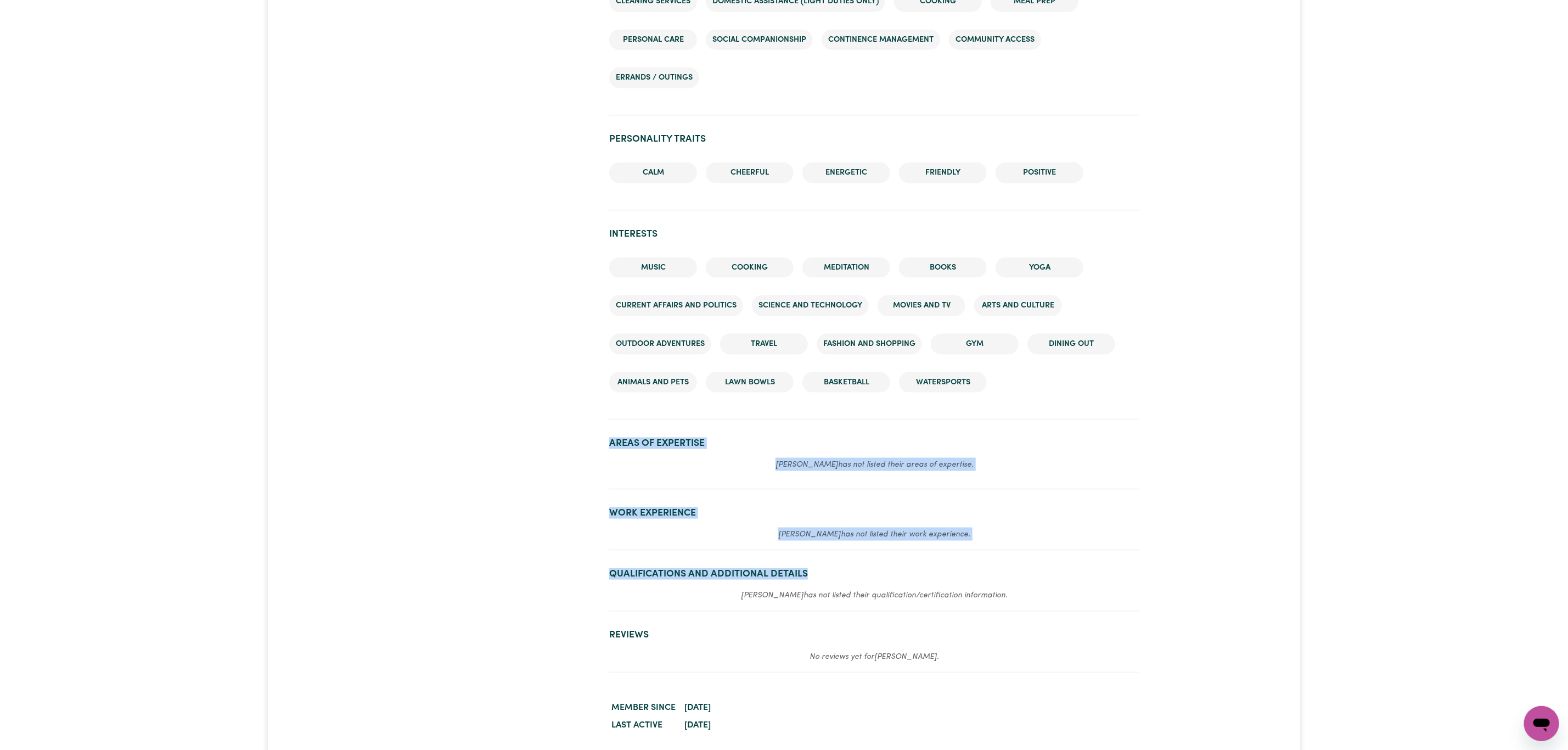
drag, startPoint x: 810, startPoint y: 573, endPoint x: 619, endPoint y: 443, distance: 231.0
click at [720, 458] on p "Mandeep has not listed their areas of expertise." at bounding box center [874, 464] width 530 height 14
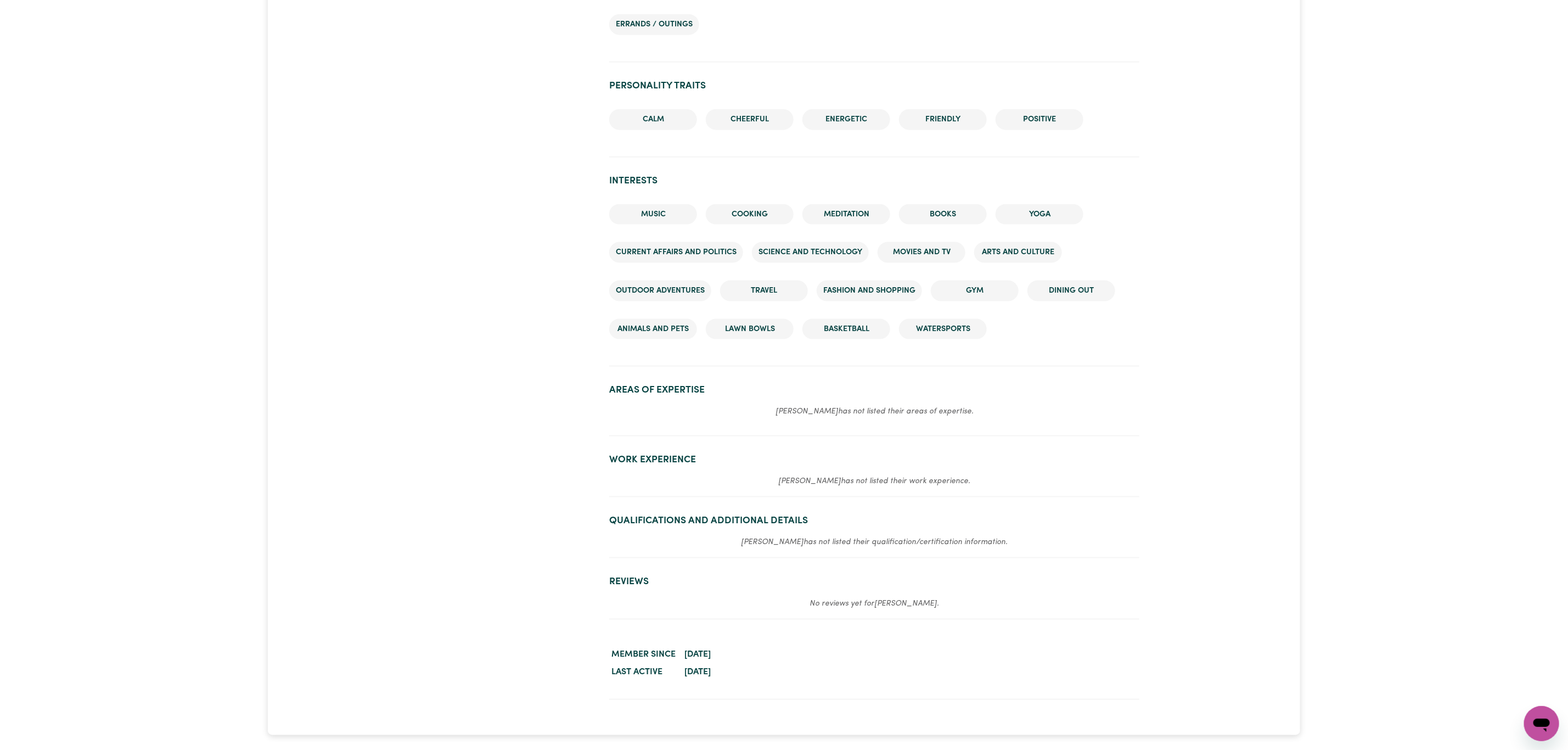
scroll to position [988, 0]
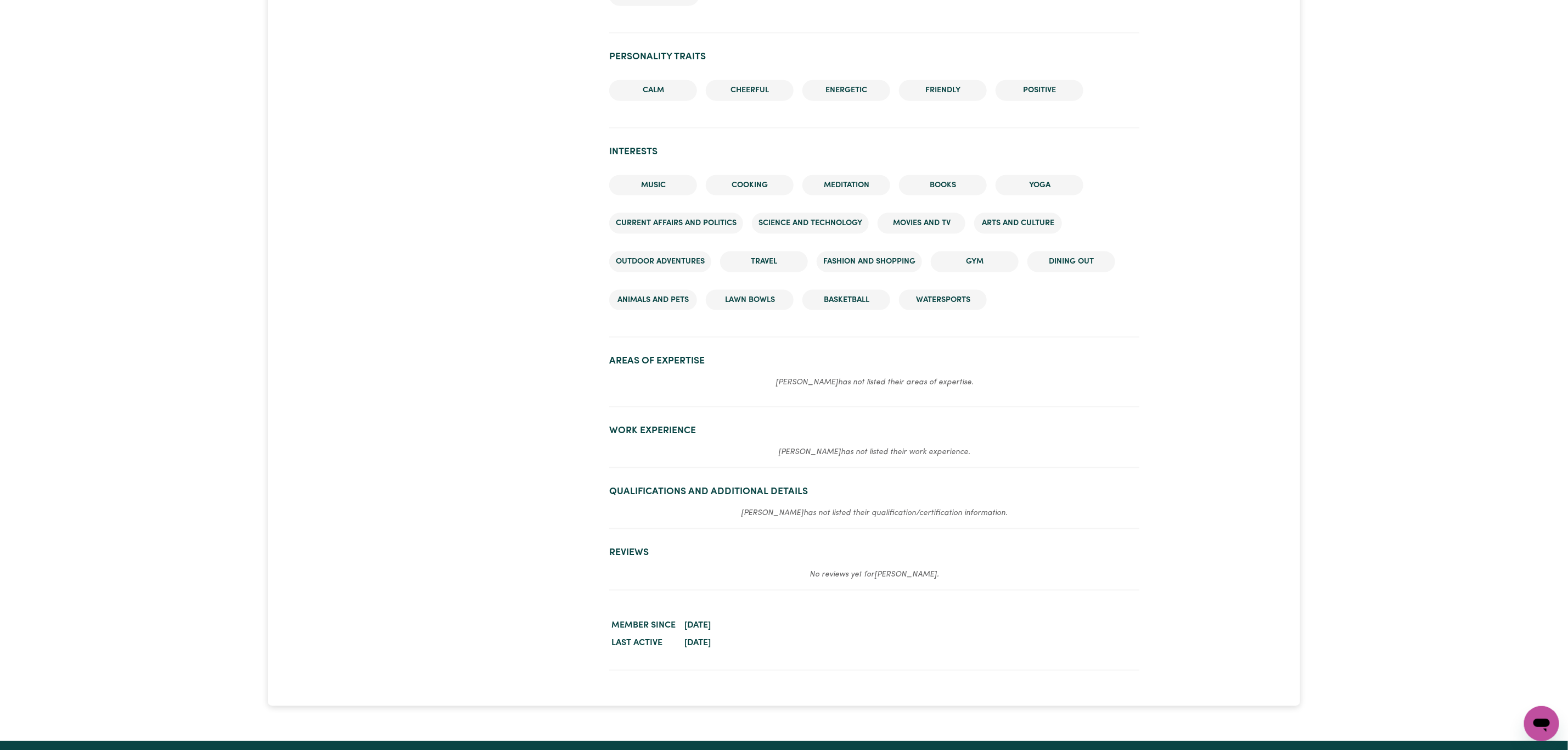
drag, startPoint x: 776, startPoint y: 640, endPoint x: 604, endPoint y: 387, distance: 305.9
click at [667, 397] on section "Areas of Expertise Mandeep has not listed their areas of expertise." at bounding box center [874, 377] width 530 height 61
drag, startPoint x: 641, startPoint y: 426, endPoint x: 748, endPoint y: 438, distance: 107.7
click at [748, 438] on section "Work Experience Mandeep has not listed their work experience." at bounding box center [874, 442] width 530 height 52
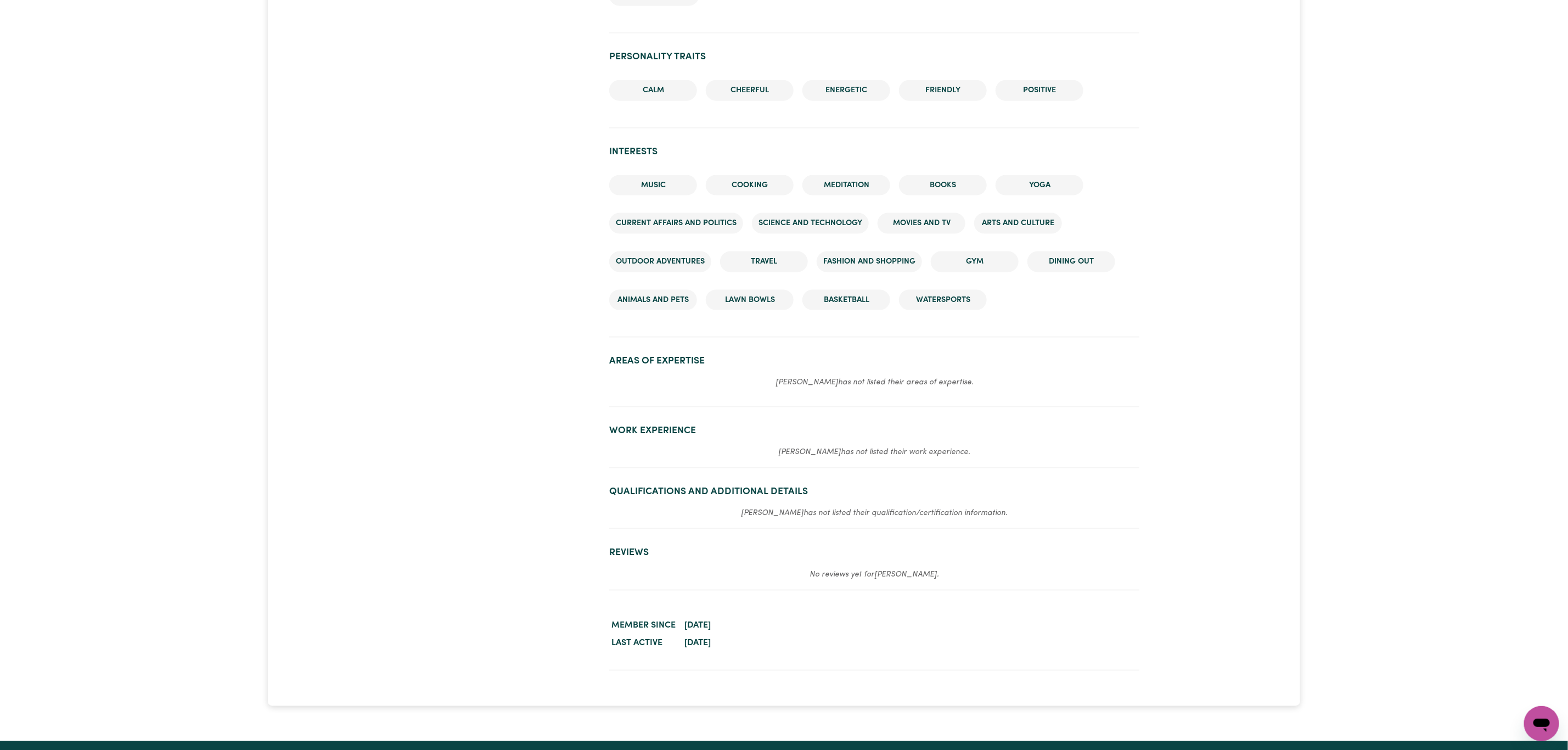
click at [797, 651] on section "Worker activity details Member since March 20, 2023 Last active September 12, 2…" at bounding box center [874, 634] width 530 height 71
drag, startPoint x: 811, startPoint y: 649, endPoint x: 607, endPoint y: 369, distance: 346.4
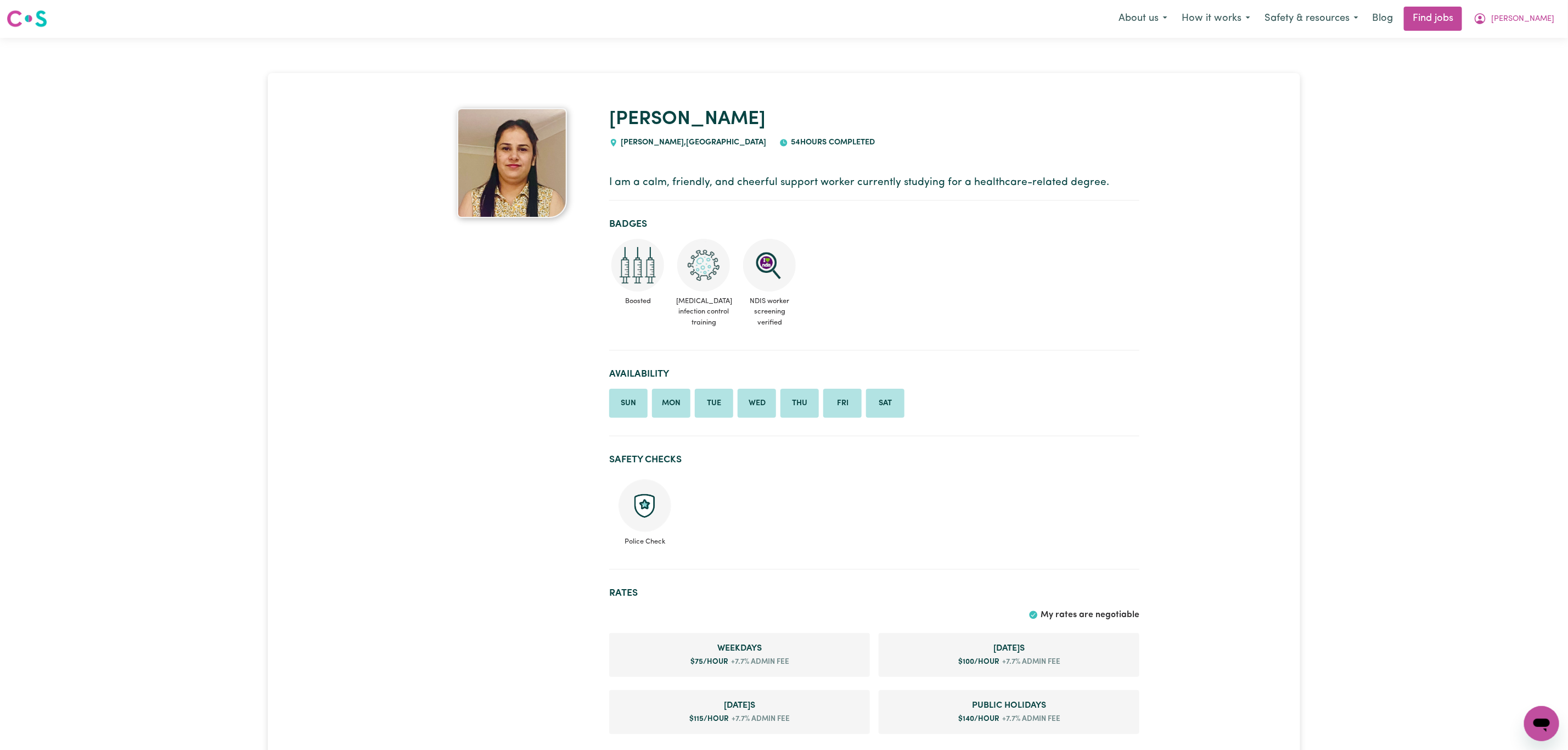
scroll to position [0, 0]
